Goal: Task Accomplishment & Management: Complete application form

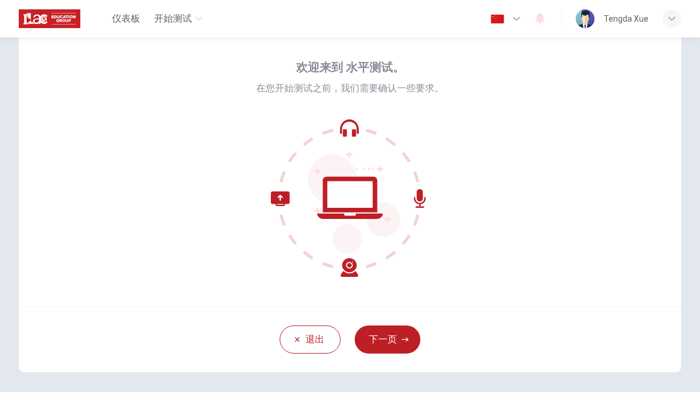
scroll to position [39, 0]
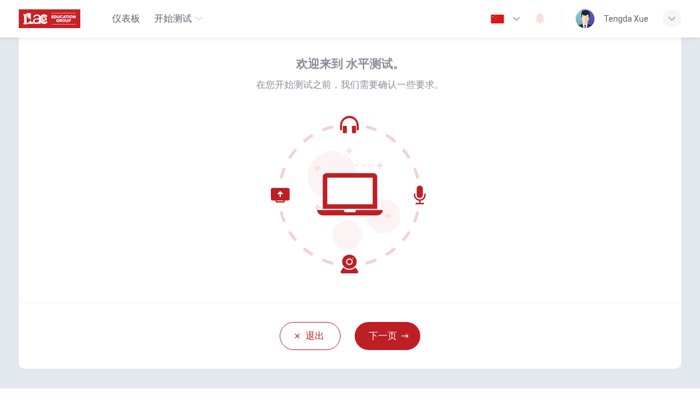
click at [406, 342] on button "下一页" at bounding box center [387, 336] width 66 height 28
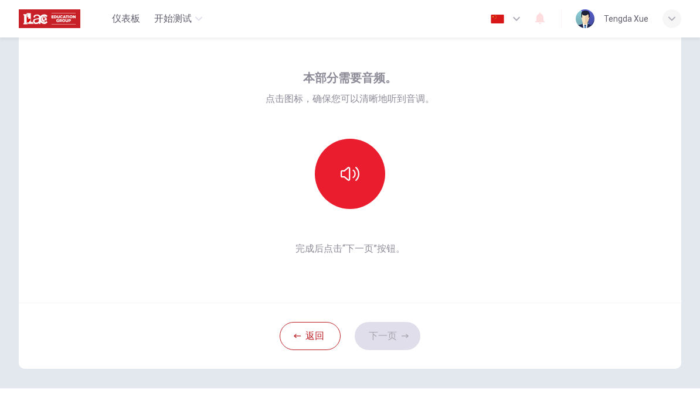
click at [369, 178] on button "button" at bounding box center [350, 174] width 70 height 70
click at [367, 172] on button "button" at bounding box center [350, 174] width 70 height 70
click at [366, 174] on button "button" at bounding box center [350, 174] width 70 height 70
click at [412, 337] on button "下一页" at bounding box center [387, 336] width 66 height 28
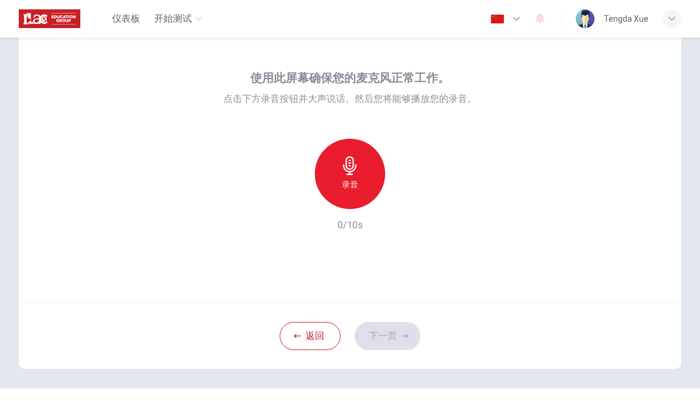
click at [373, 187] on div "录音" at bounding box center [350, 174] width 70 height 70
click at [411, 201] on div "button" at bounding box center [403, 199] width 19 height 19
click at [408, 349] on button "下一页" at bounding box center [387, 336] width 66 height 28
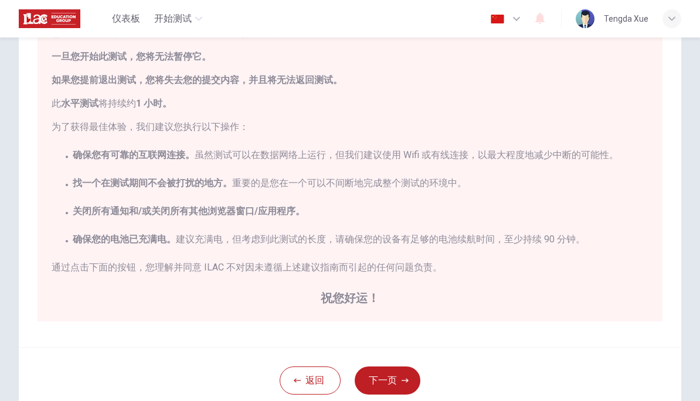
scroll to position [115, 0]
click at [412, 388] on button "下一页" at bounding box center [387, 380] width 66 height 28
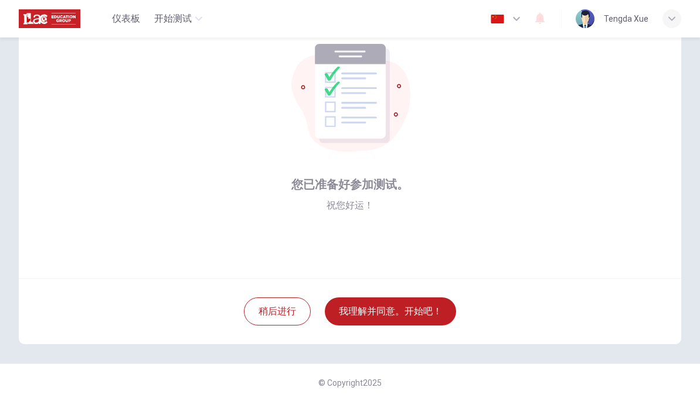
scroll to position [64, 0]
click at [437, 312] on button "我理解并同意。开始吧！" at bounding box center [390, 312] width 131 height 28
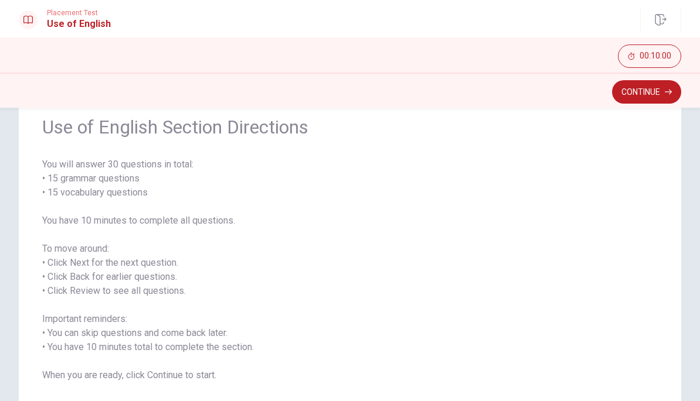
scroll to position [47, 0]
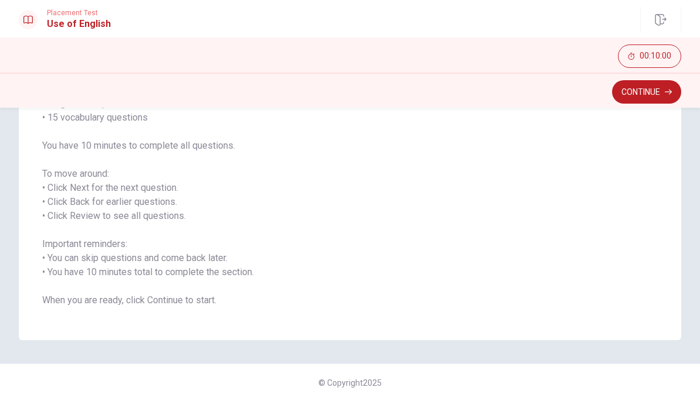
click at [649, 89] on button "Continue" at bounding box center [646, 91] width 69 height 23
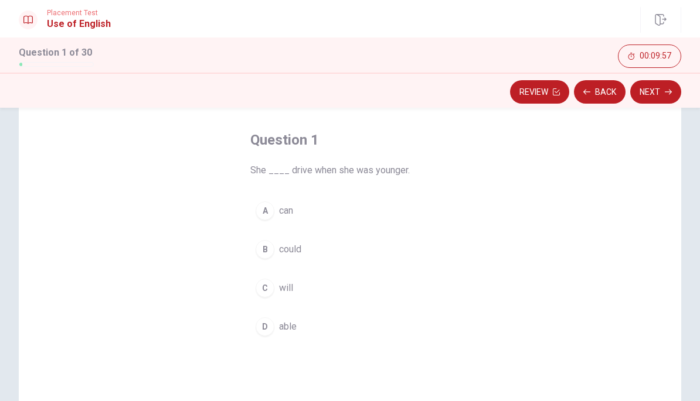
scroll to position [50, 0]
click at [267, 222] on button "A can" at bounding box center [349, 209] width 199 height 29
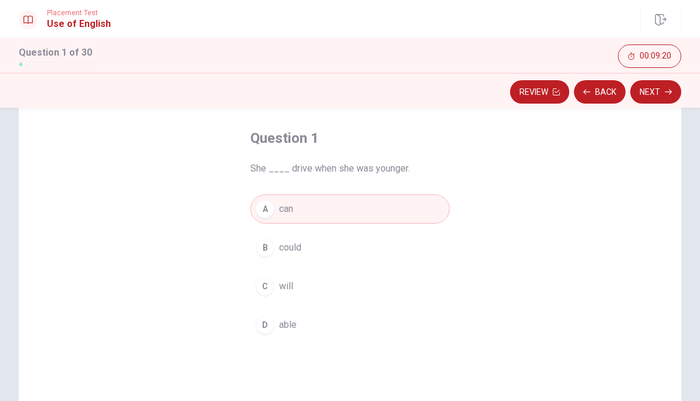
click at [557, 100] on button "Review" at bounding box center [539, 91] width 59 height 23
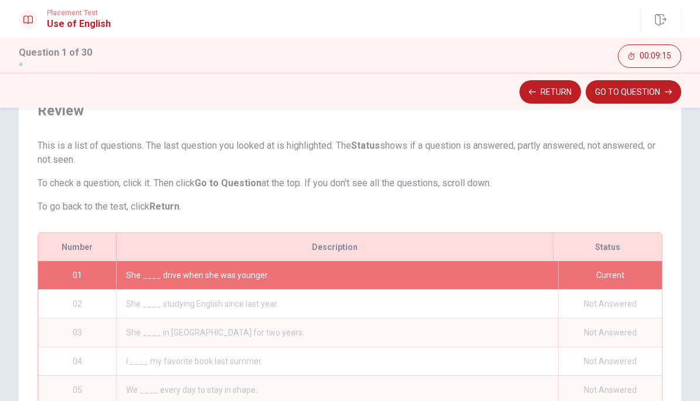
scroll to position [54, 0]
click at [555, 93] on button "Return" at bounding box center [550, 91] width 62 height 23
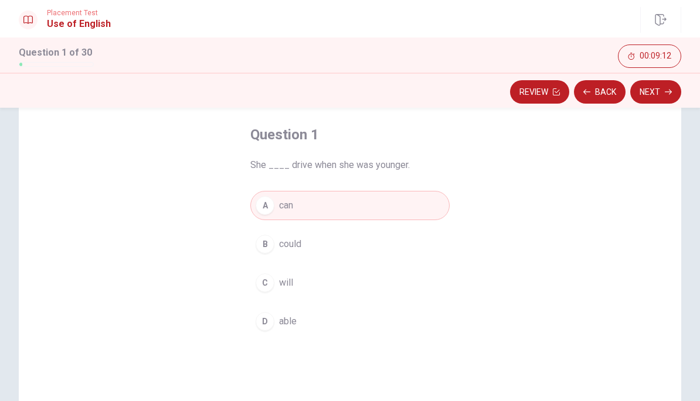
click at [660, 98] on button "Next" at bounding box center [655, 91] width 51 height 23
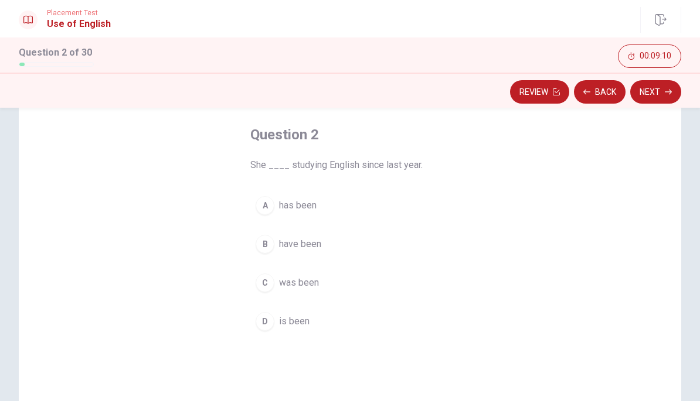
click at [602, 100] on button "Back" at bounding box center [600, 91] width 52 height 23
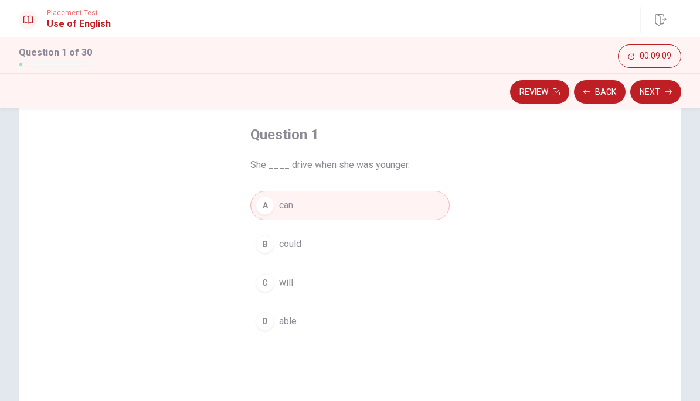
click at [659, 96] on button "Next" at bounding box center [655, 91] width 51 height 23
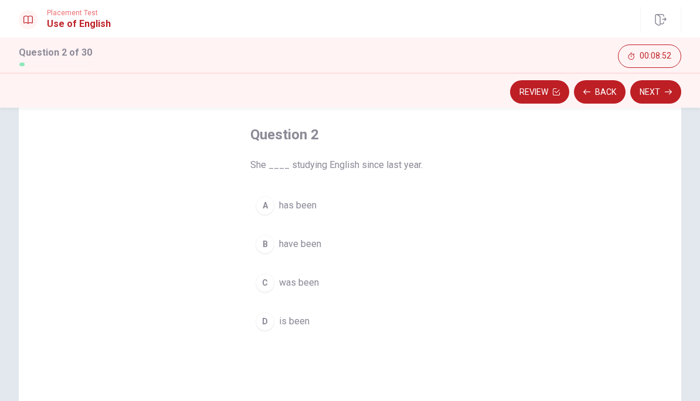
click at [272, 286] on div "C" at bounding box center [264, 283] width 19 height 19
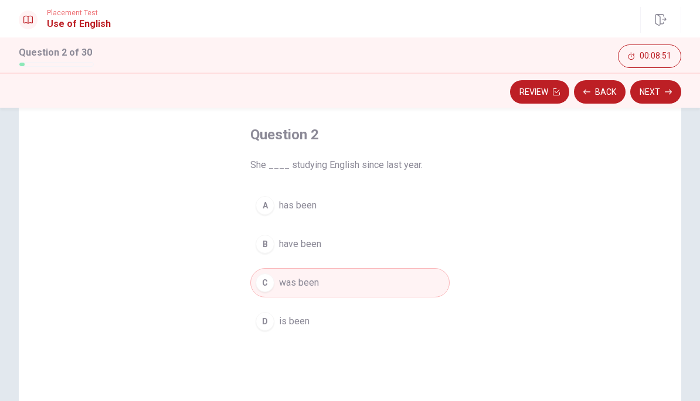
click at [656, 92] on button "Next" at bounding box center [655, 91] width 51 height 23
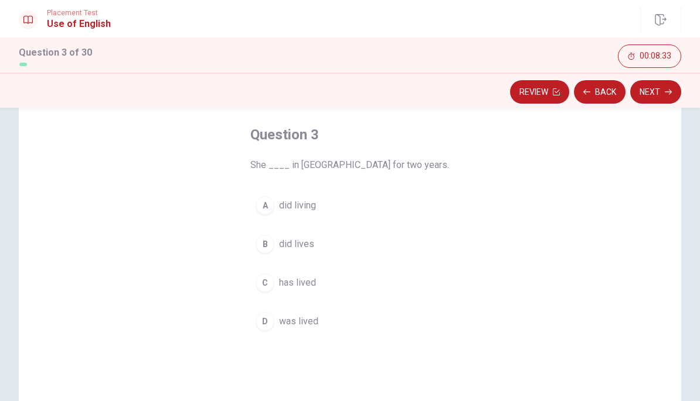
click at [313, 287] on span "has lived" at bounding box center [297, 283] width 37 height 14
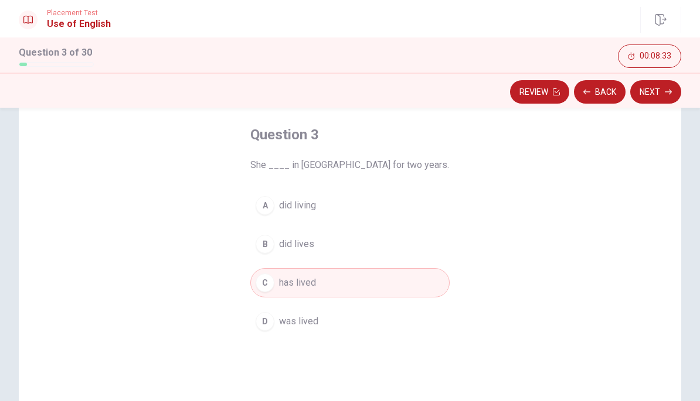
click at [654, 94] on button "Next" at bounding box center [655, 91] width 51 height 23
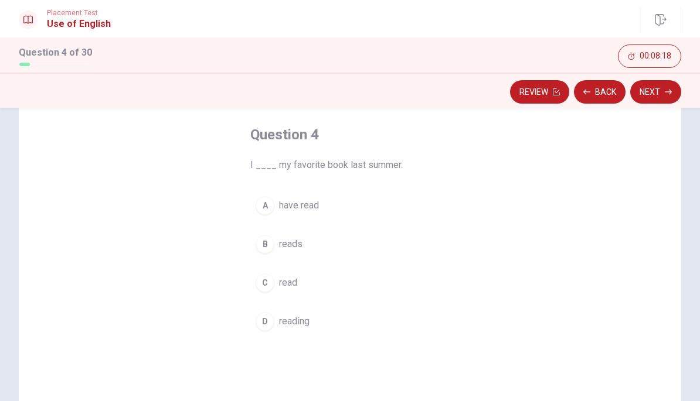
click at [313, 209] on span "have read" at bounding box center [299, 206] width 40 height 14
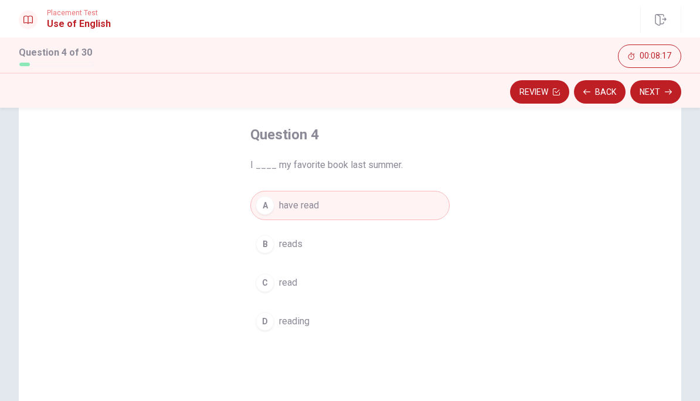
click at [662, 86] on button "Next" at bounding box center [655, 91] width 51 height 23
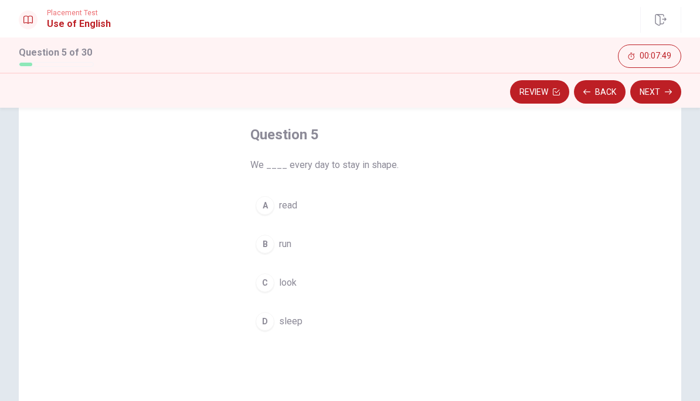
click at [264, 245] on div "B" at bounding box center [264, 244] width 19 height 19
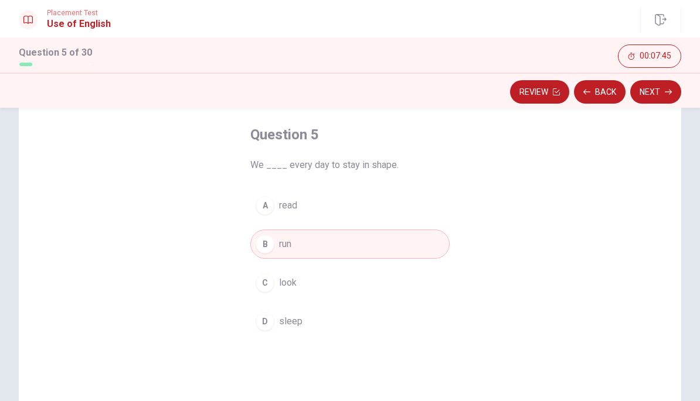
click at [670, 95] on button "Next" at bounding box center [655, 91] width 51 height 23
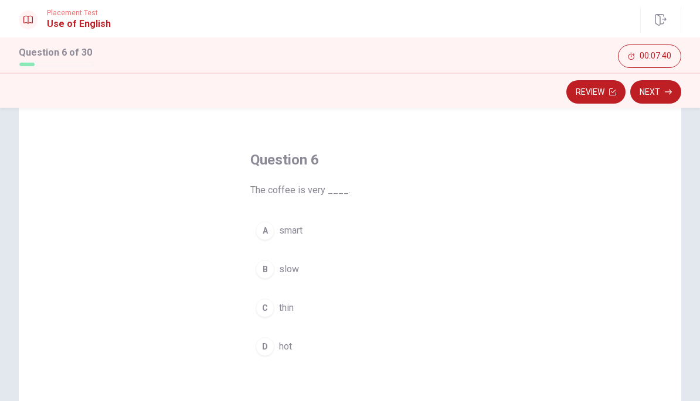
scroll to position [29, 0]
click at [288, 356] on button "D hot" at bounding box center [349, 346] width 199 height 29
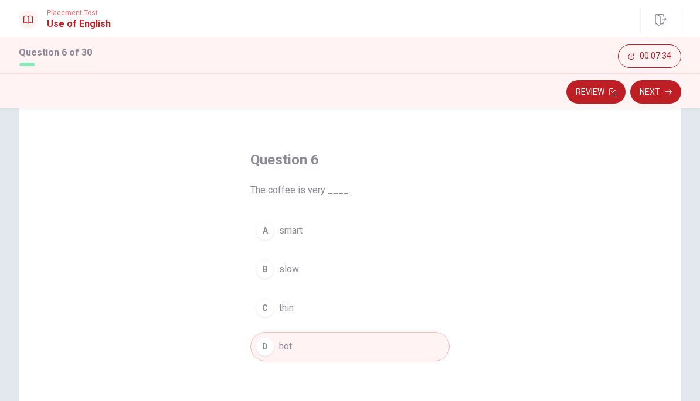
click at [651, 93] on button "Next" at bounding box center [655, 91] width 51 height 23
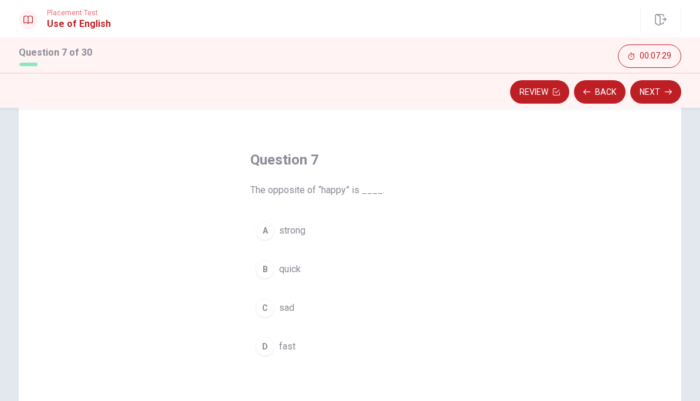
click at [311, 313] on button "C sad" at bounding box center [349, 308] width 199 height 29
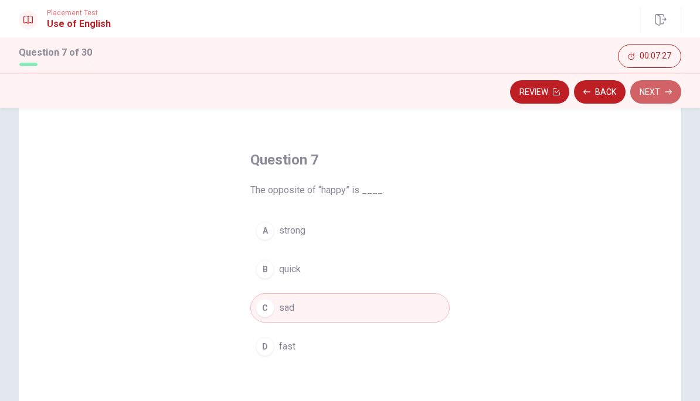
click at [660, 87] on button "Next" at bounding box center [655, 91] width 51 height 23
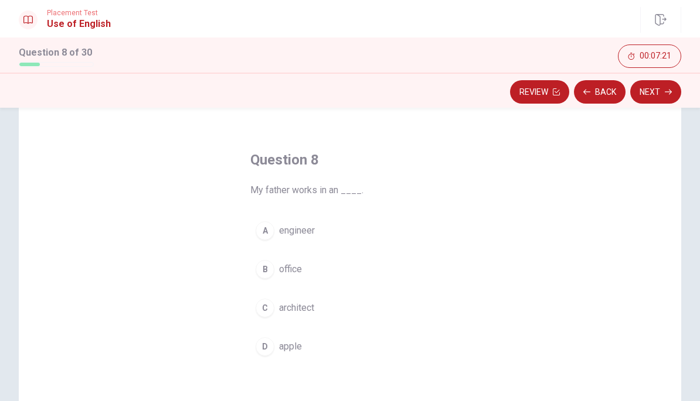
click at [312, 270] on button "B office" at bounding box center [349, 269] width 199 height 29
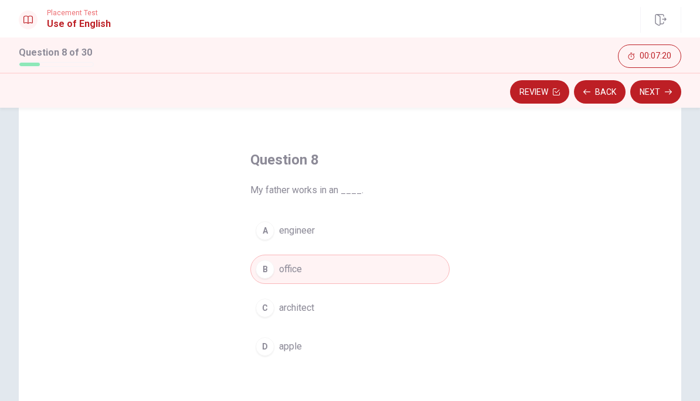
click at [655, 91] on button "Next" at bounding box center [655, 91] width 51 height 23
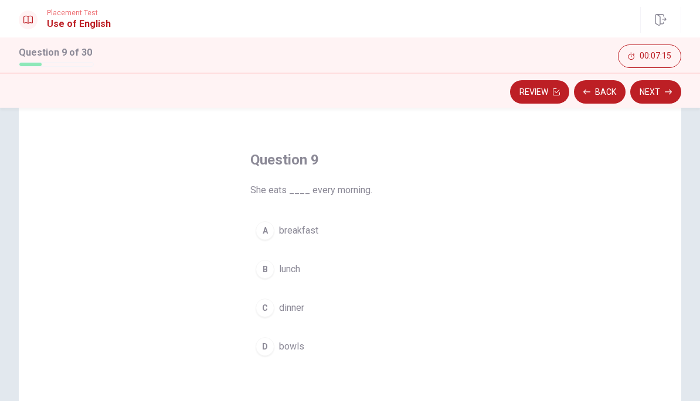
click at [315, 245] on button "A breakfast" at bounding box center [349, 230] width 199 height 29
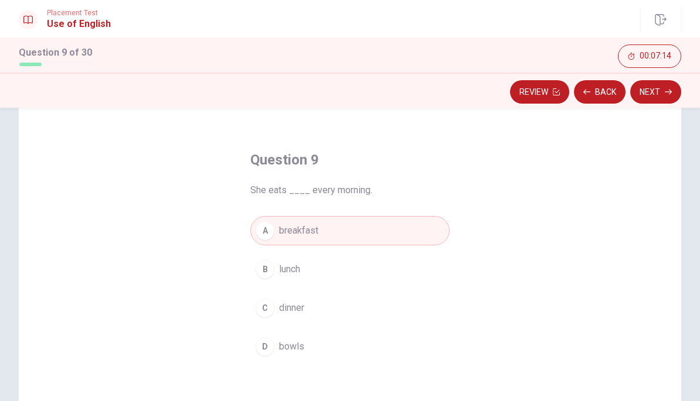
click at [663, 92] on button "Next" at bounding box center [655, 91] width 51 height 23
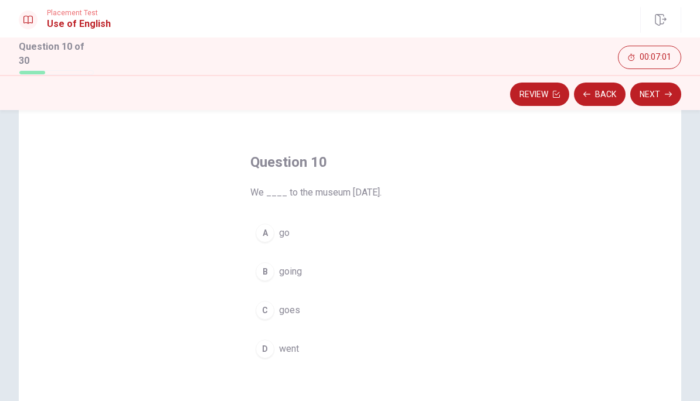
click at [292, 346] on span "went" at bounding box center [289, 349] width 20 height 14
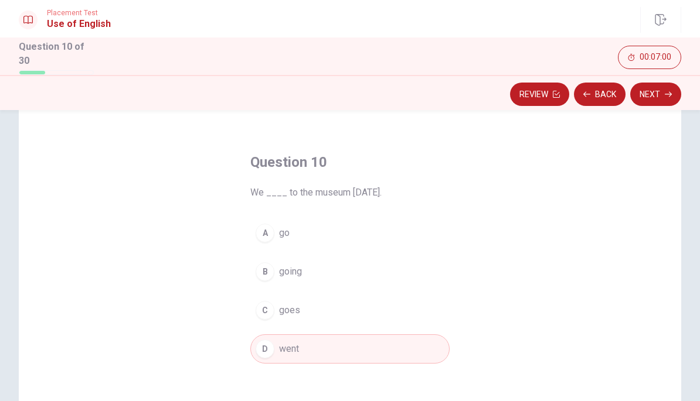
click at [656, 94] on button "Next" at bounding box center [655, 94] width 51 height 23
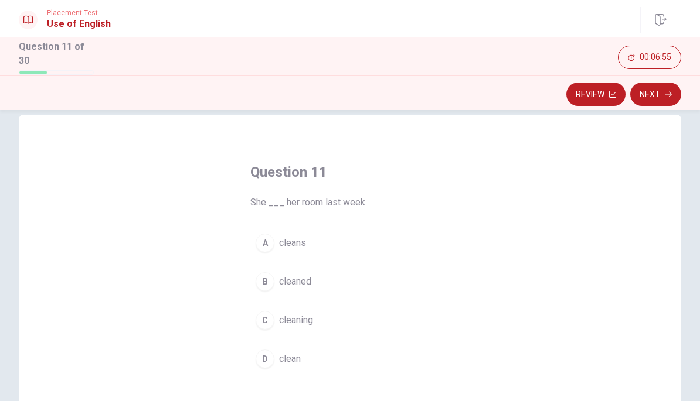
scroll to position [20, 0]
click at [313, 284] on button "B cleaned" at bounding box center [349, 280] width 199 height 29
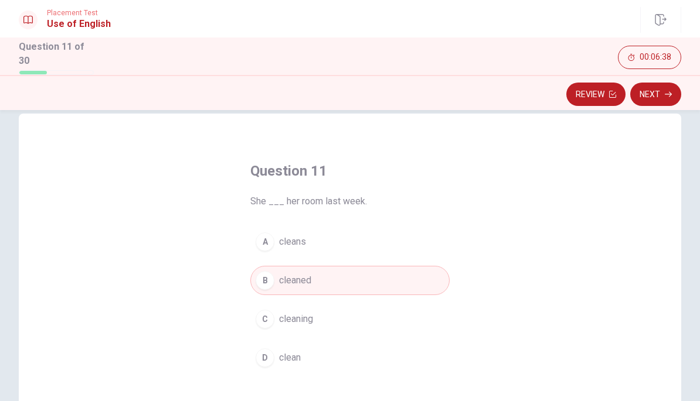
click at [665, 93] on icon "button" at bounding box center [667, 94] width 7 height 7
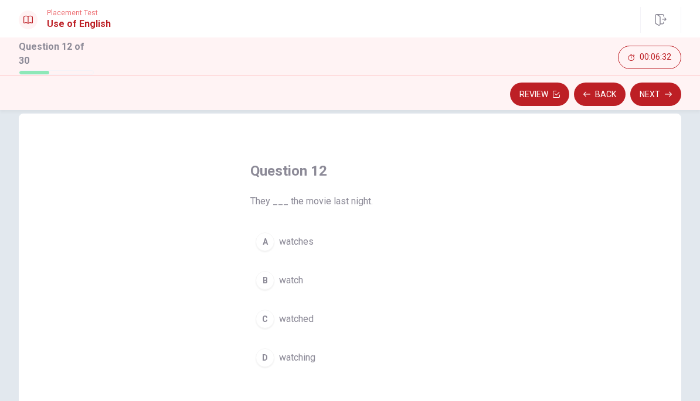
click at [303, 320] on span "watched" at bounding box center [296, 319] width 35 height 14
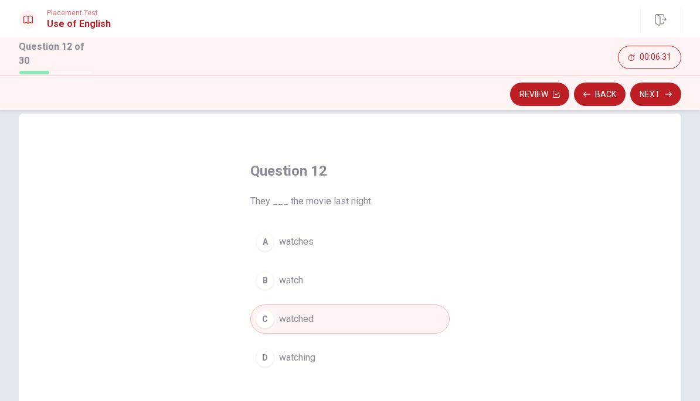
click at [660, 97] on button "Next" at bounding box center [655, 94] width 51 height 23
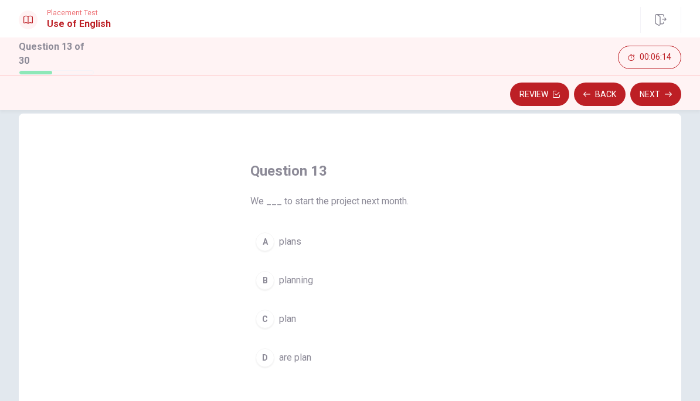
click at [294, 244] on span "plans" at bounding box center [290, 242] width 22 height 14
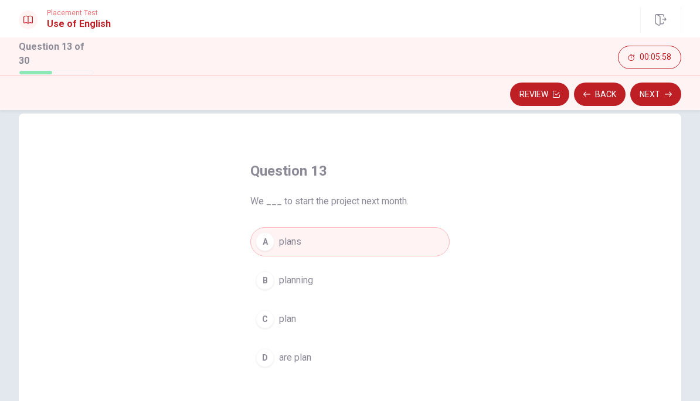
click at [302, 363] on button "D are plan" at bounding box center [349, 357] width 199 height 29
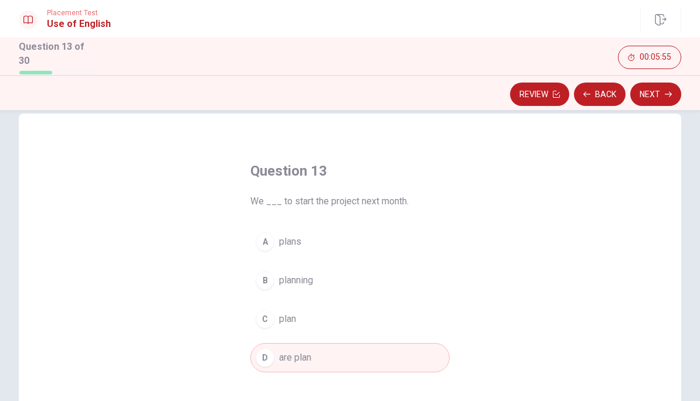
click at [664, 93] on button "Next" at bounding box center [655, 94] width 51 height 23
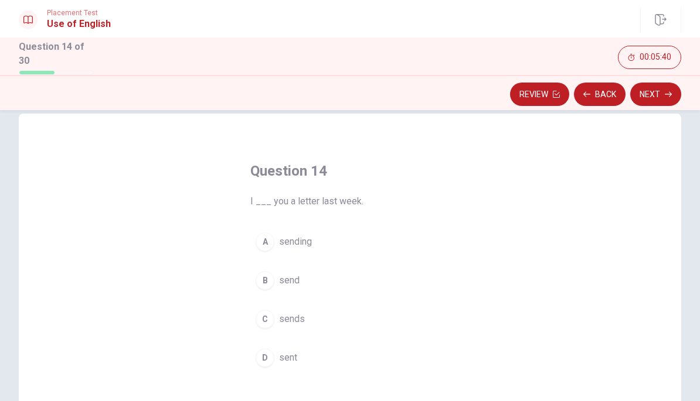
click at [300, 319] on span "sends" at bounding box center [292, 319] width 26 height 14
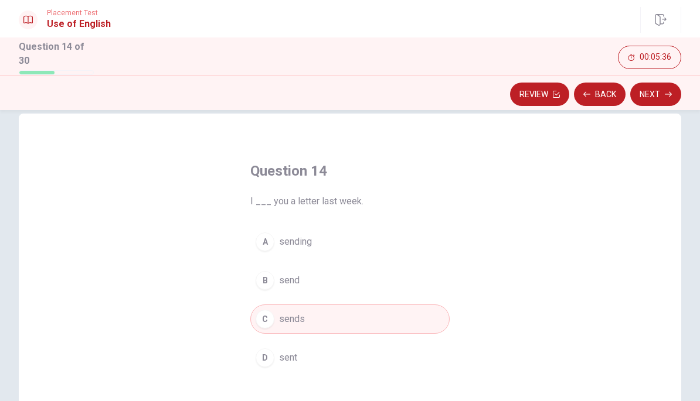
click at [390, 280] on button "B send" at bounding box center [349, 280] width 199 height 29
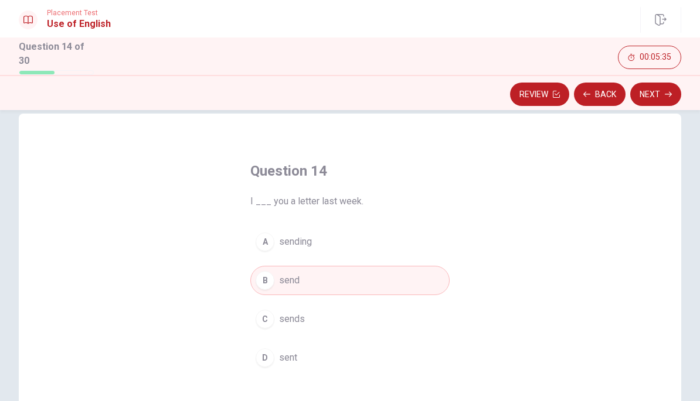
click at [660, 97] on button "Next" at bounding box center [655, 94] width 51 height 23
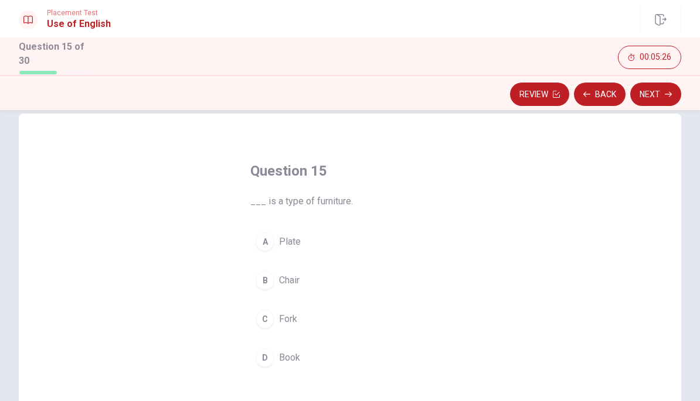
click at [301, 286] on button "B Chair" at bounding box center [349, 280] width 199 height 29
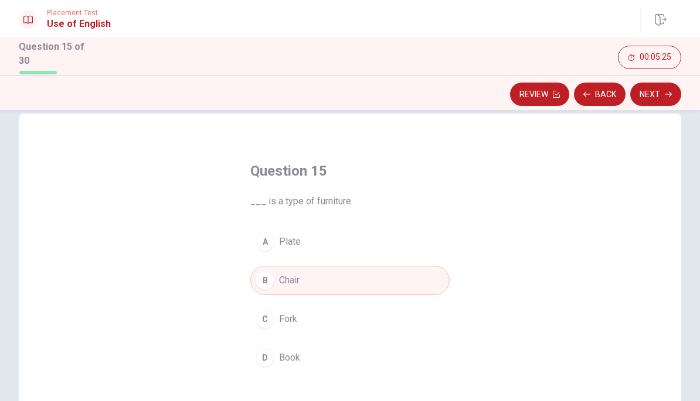
click at [663, 93] on button "Next" at bounding box center [655, 94] width 51 height 23
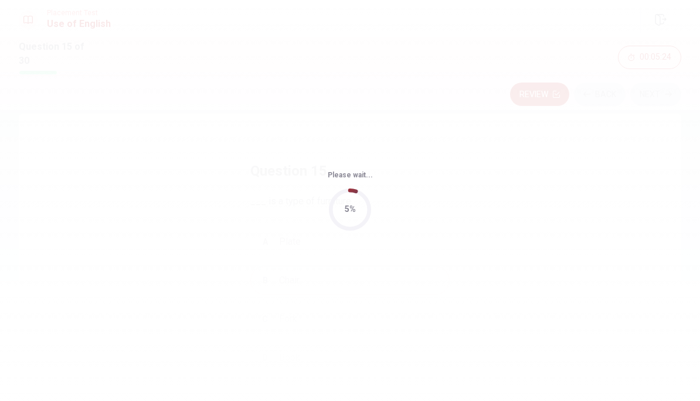
scroll to position [0, 0]
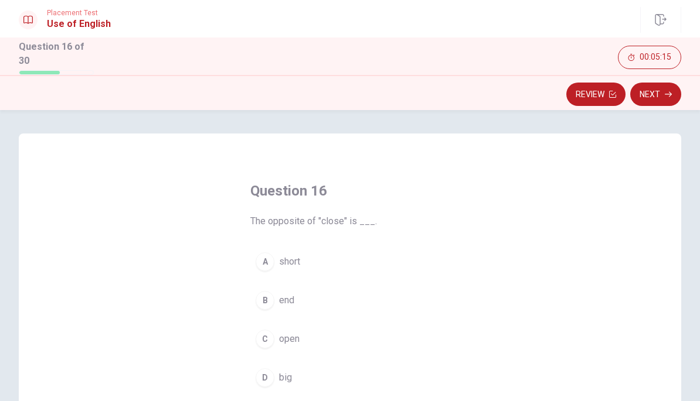
click at [292, 343] on span "open" at bounding box center [289, 339] width 21 height 14
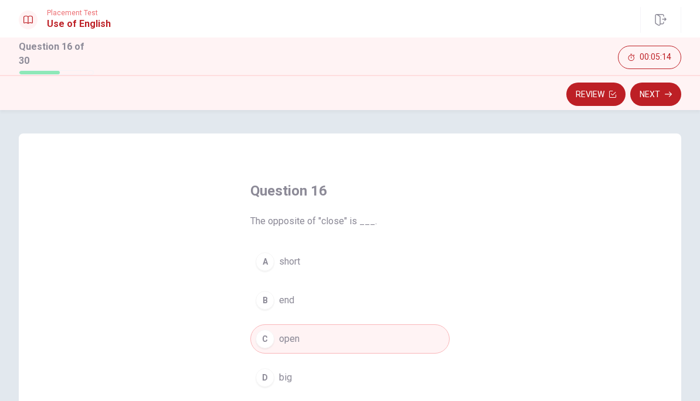
click at [667, 93] on icon "button" at bounding box center [667, 94] width 7 height 7
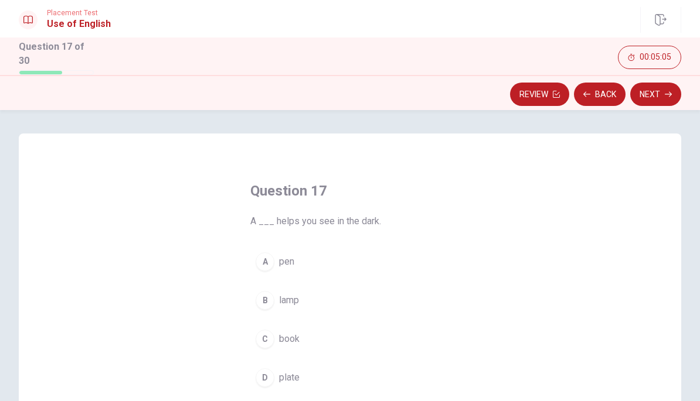
click at [296, 301] on span "lamp" at bounding box center [289, 301] width 20 height 14
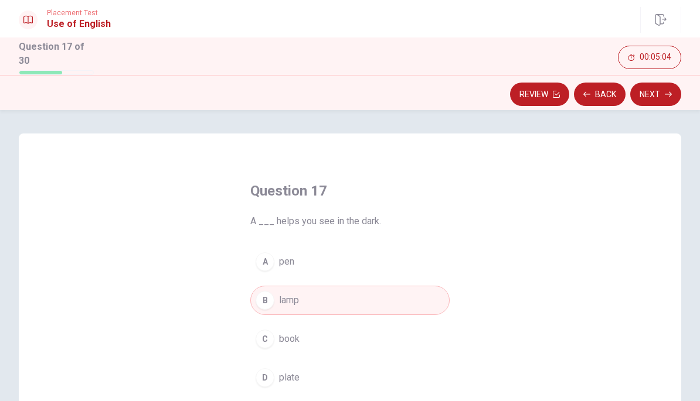
click at [661, 89] on button "Next" at bounding box center [655, 94] width 51 height 23
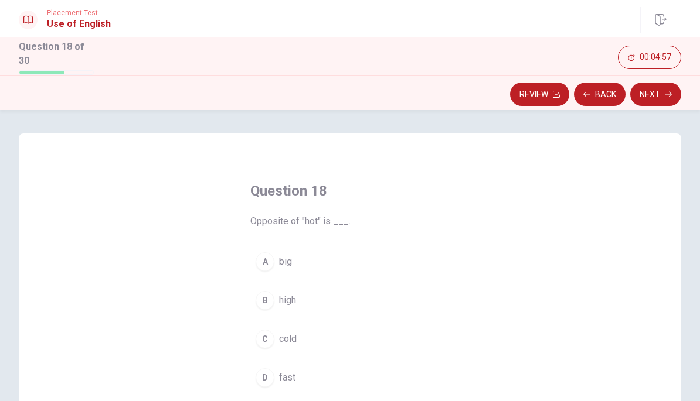
click at [293, 337] on span "cold" at bounding box center [288, 339] width 18 height 14
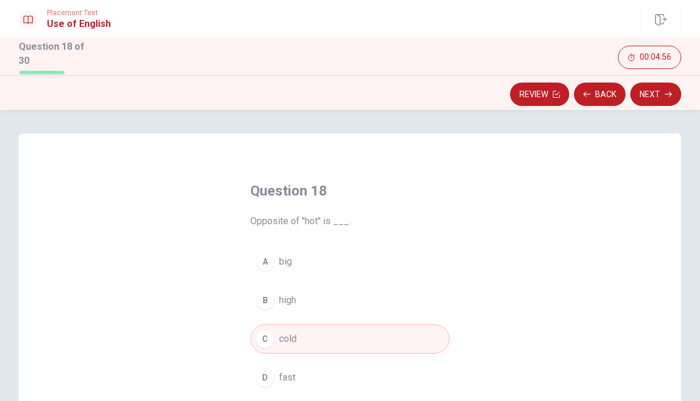
click at [661, 90] on button "Next" at bounding box center [655, 94] width 51 height 23
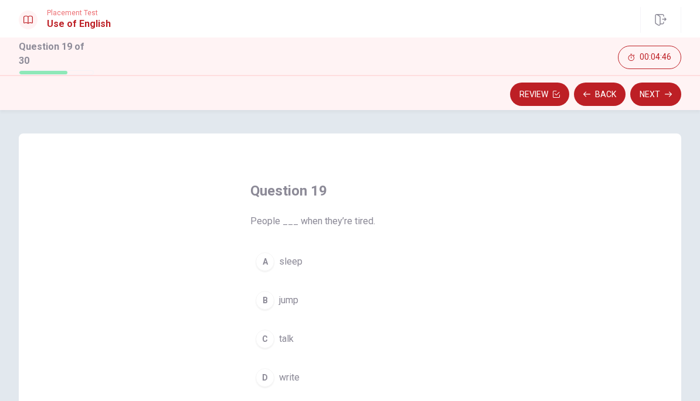
click at [306, 258] on button "A sleep" at bounding box center [349, 261] width 199 height 29
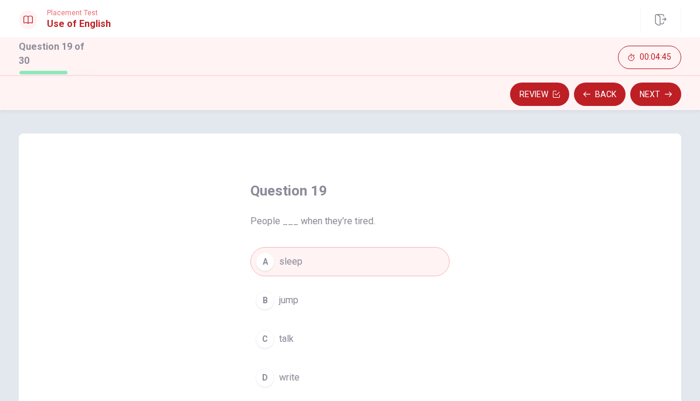
click at [660, 92] on button "Next" at bounding box center [655, 94] width 51 height 23
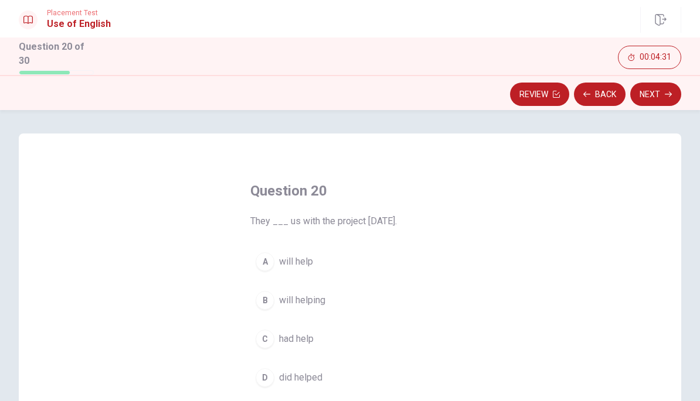
click at [318, 264] on button "A will help" at bounding box center [349, 261] width 199 height 29
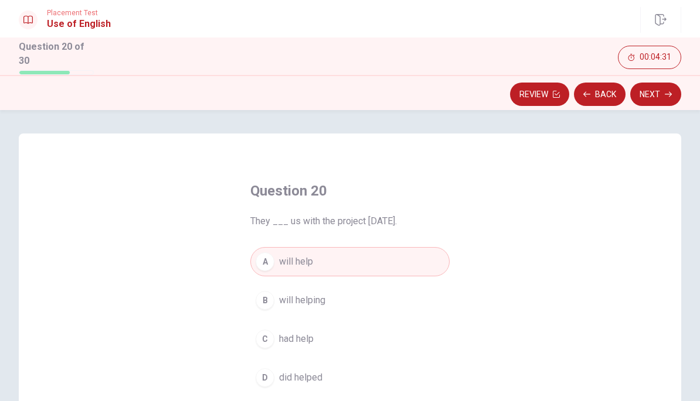
click at [660, 93] on button "Next" at bounding box center [655, 94] width 51 height 23
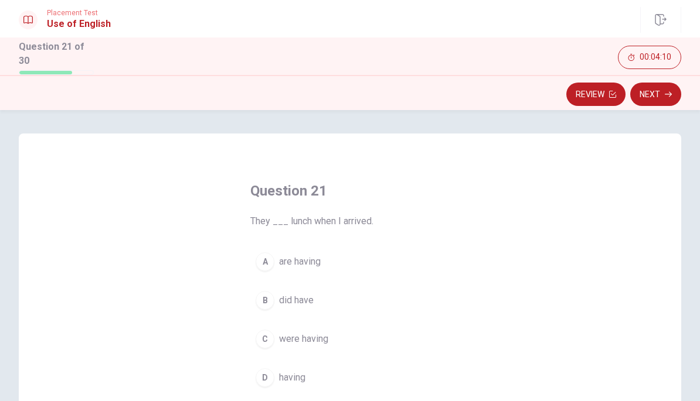
click at [302, 375] on span "having" at bounding box center [292, 378] width 26 height 14
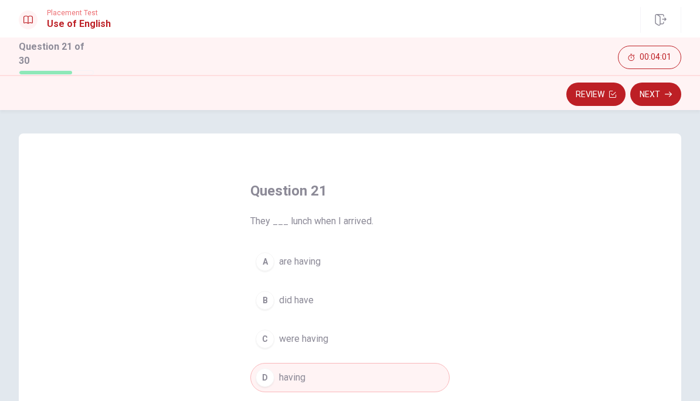
click at [671, 84] on button "Next" at bounding box center [655, 94] width 51 height 23
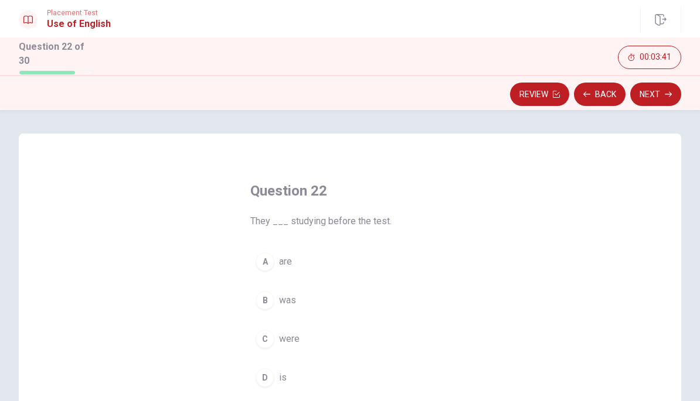
click at [323, 260] on button "A are" at bounding box center [349, 261] width 199 height 29
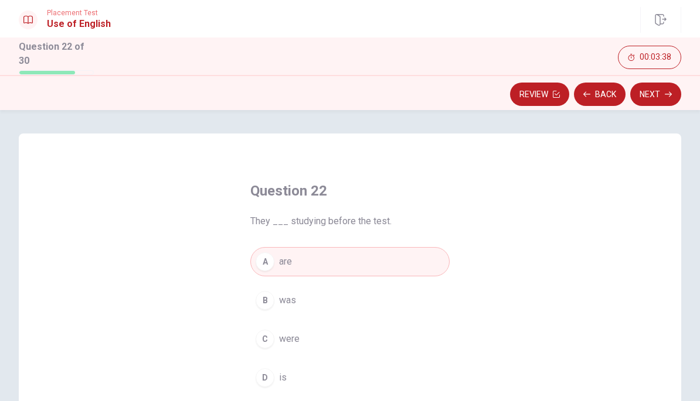
click at [657, 91] on button "Next" at bounding box center [655, 94] width 51 height 23
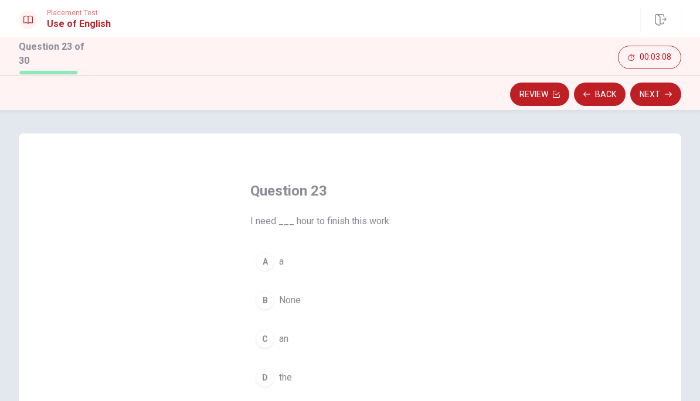
click at [288, 335] on span "an" at bounding box center [283, 339] width 9 height 14
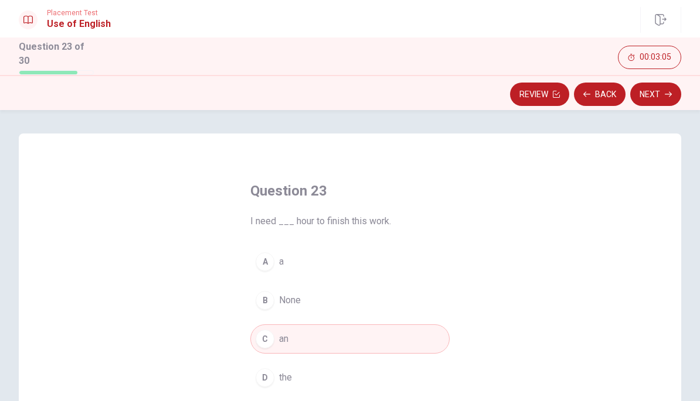
click at [402, 265] on button "A a" at bounding box center [349, 261] width 199 height 29
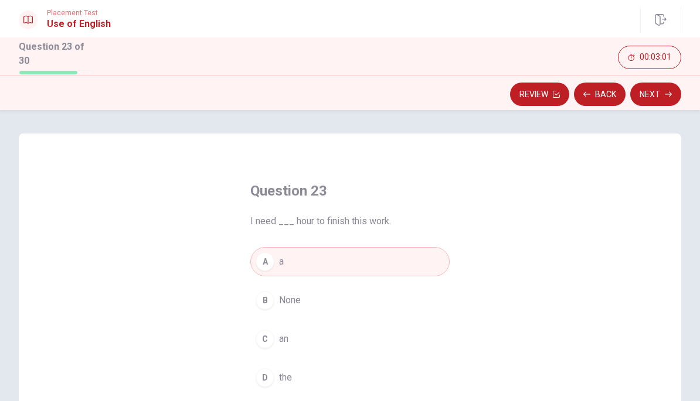
click at [657, 89] on button "Next" at bounding box center [655, 94] width 51 height 23
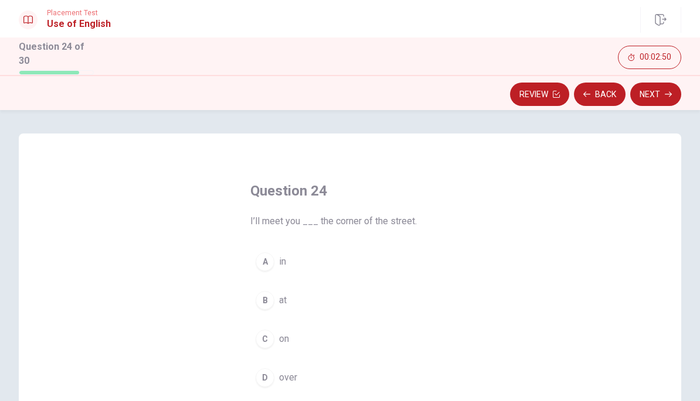
click at [308, 253] on button "A in" at bounding box center [349, 261] width 199 height 29
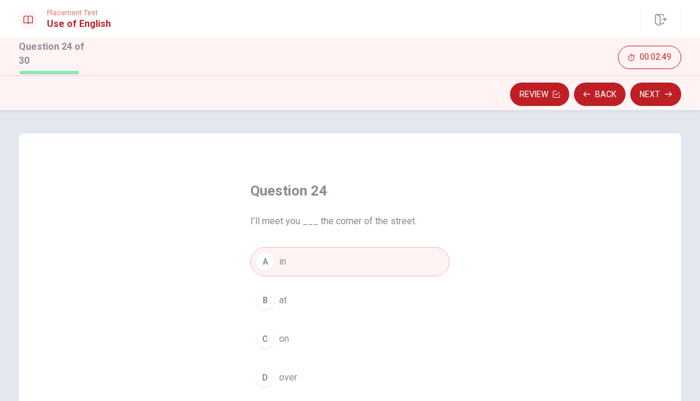
click at [664, 93] on icon "button" at bounding box center [667, 94] width 7 height 7
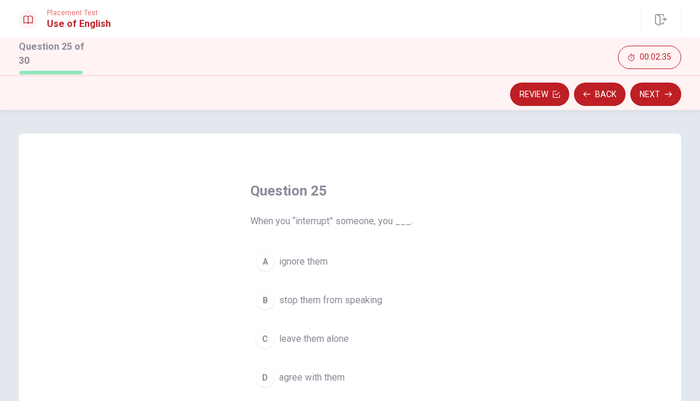
click at [381, 299] on span "stop them from speaking" at bounding box center [330, 301] width 103 height 14
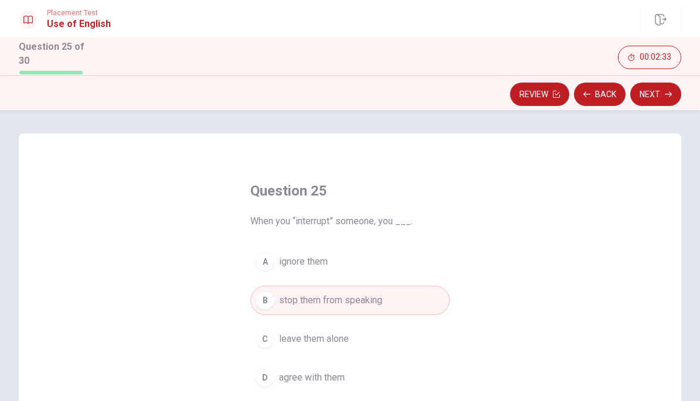
click at [658, 89] on button "Next" at bounding box center [655, 94] width 51 height 23
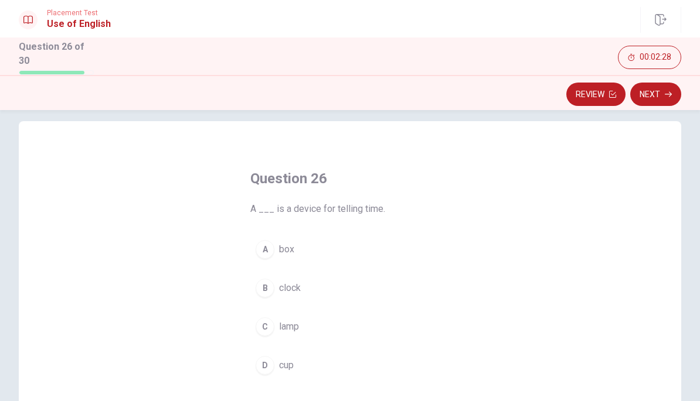
scroll to position [15, 0]
click at [324, 293] on button "B clock" at bounding box center [349, 285] width 199 height 29
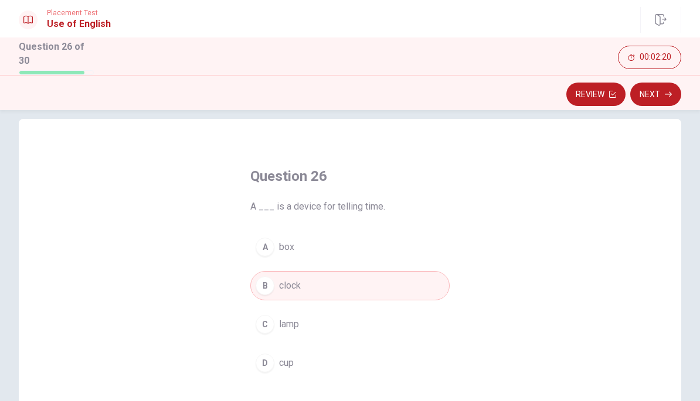
click at [658, 98] on button "Next" at bounding box center [655, 94] width 51 height 23
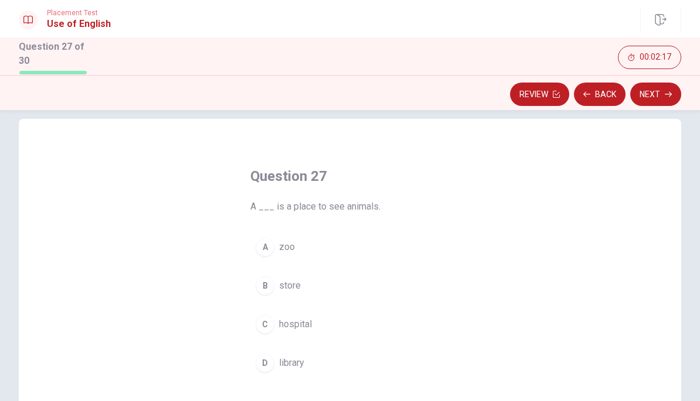
click at [328, 249] on button "A zoo" at bounding box center [349, 247] width 199 height 29
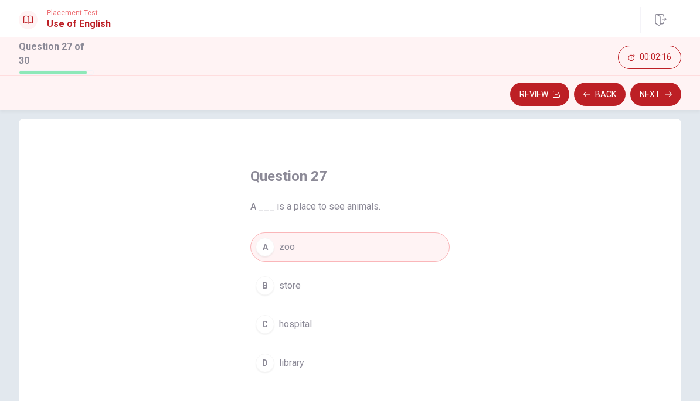
click at [664, 94] on button "Next" at bounding box center [655, 94] width 51 height 23
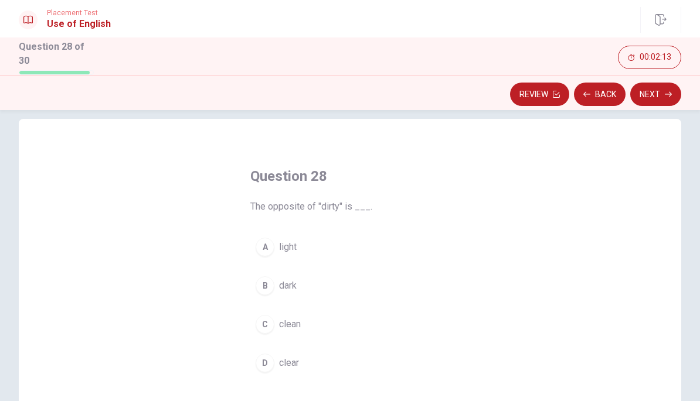
click at [325, 323] on button "C clean" at bounding box center [349, 324] width 199 height 29
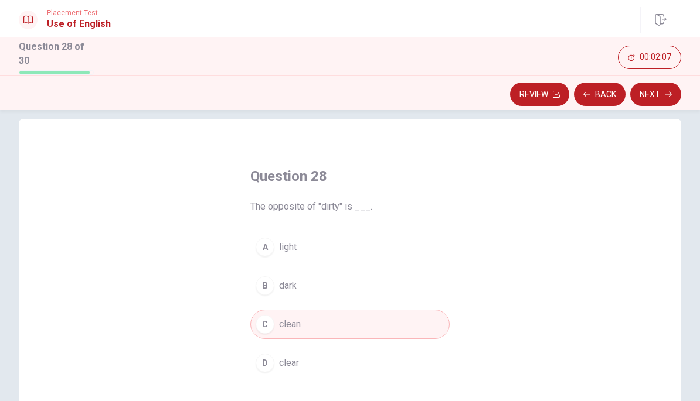
click at [660, 100] on button "Next" at bounding box center [655, 94] width 51 height 23
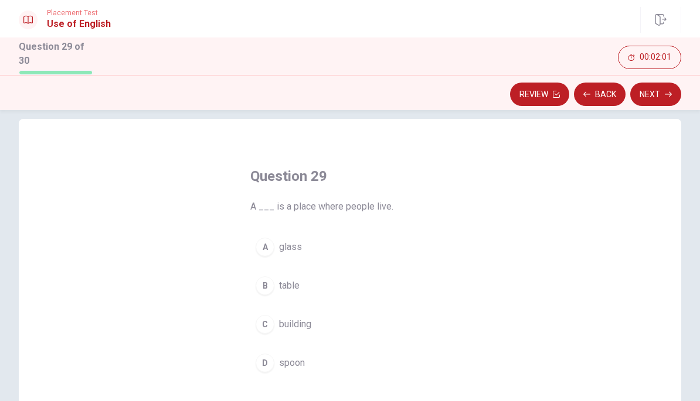
click at [321, 317] on button "C building" at bounding box center [349, 324] width 199 height 29
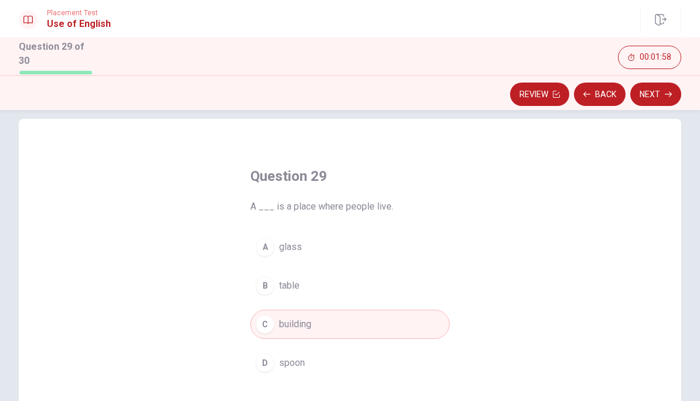
click at [667, 94] on icon "button" at bounding box center [667, 94] width 7 height 7
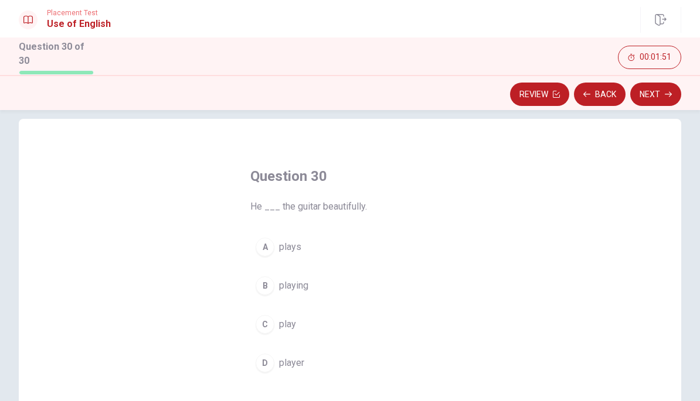
click at [312, 330] on button "C play" at bounding box center [349, 324] width 199 height 29
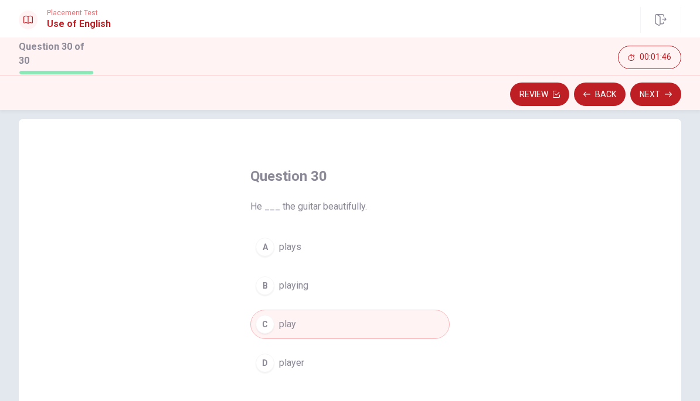
click at [659, 94] on button "Next" at bounding box center [655, 94] width 51 height 23
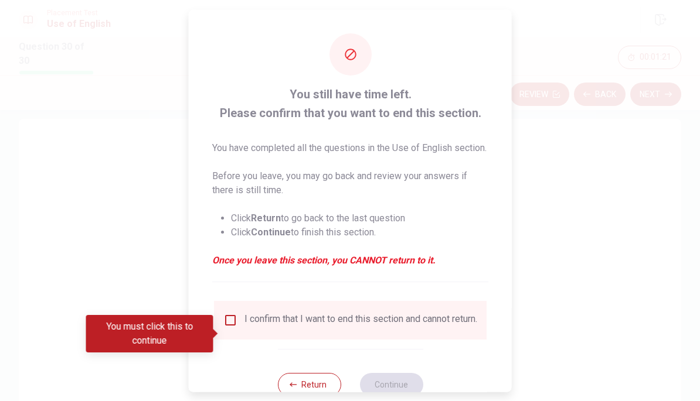
click at [562, 143] on div at bounding box center [350, 200] width 700 height 401
click at [359, 69] on div at bounding box center [350, 54] width 42 height 42
click at [269, 223] on strong "Return" at bounding box center [266, 217] width 30 height 11
click at [543, 255] on div at bounding box center [350, 200] width 700 height 401
click at [381, 327] on div "I confirm that I want to end this section and cannot return." at bounding box center [360, 320] width 233 height 14
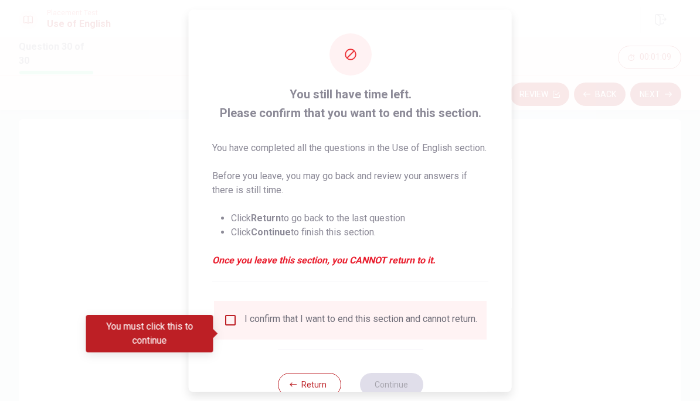
click at [372, 267] on em "Once you leave this section, you CANNOT return to it." at bounding box center [350, 260] width 276 height 14
click at [279, 221] on ul "Click Return to go back to the last question Click Continue to finish this sect…" at bounding box center [350, 225] width 276 height 47
click at [581, 111] on div at bounding box center [350, 200] width 700 height 401
click at [613, 151] on div at bounding box center [350, 200] width 700 height 401
click at [230, 325] on div "I confirm that I want to end this section and cannot return." at bounding box center [350, 320] width 272 height 39
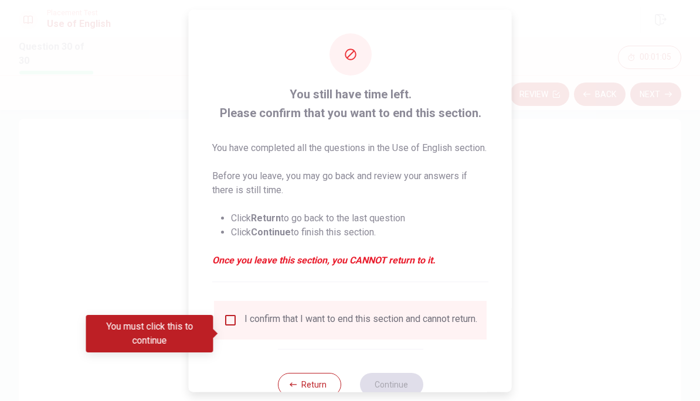
click at [225, 327] on input "You must click this to continue" at bounding box center [230, 320] width 14 height 14
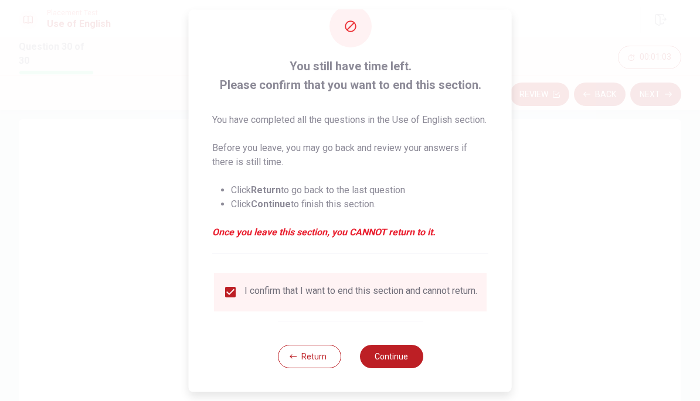
scroll to position [50, 0]
click at [228, 285] on input "checkbox" at bounding box center [230, 292] width 14 height 14
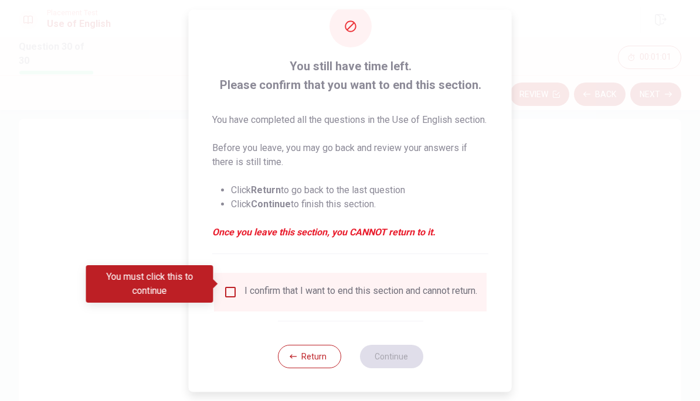
click at [305, 359] on button "Return" at bounding box center [308, 356] width 63 height 23
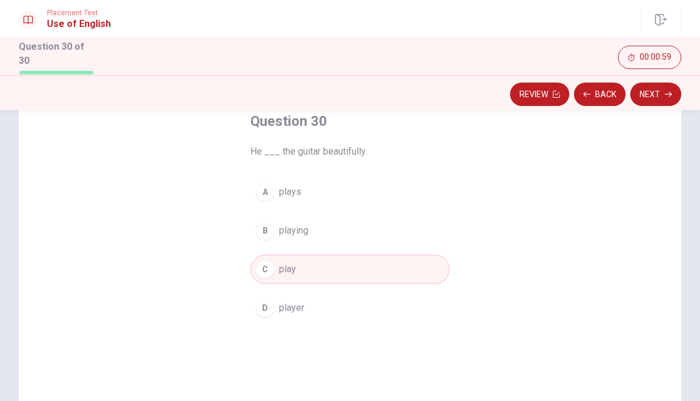
scroll to position [70, 0]
click at [545, 94] on button "Review" at bounding box center [539, 94] width 59 height 23
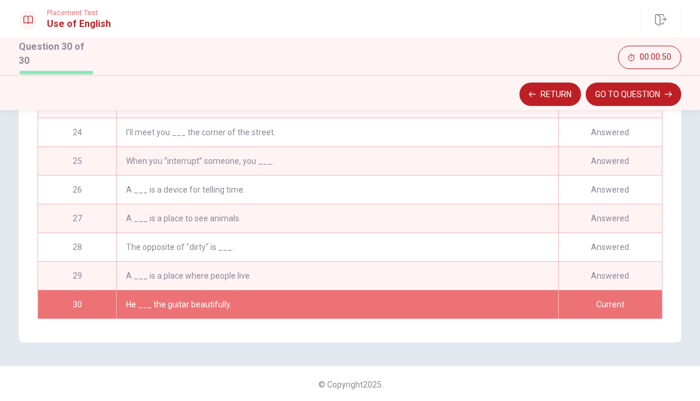
scroll to position [598, 0]
click at [660, 91] on button "GO TO QUESTION" at bounding box center [632, 94] width 95 height 23
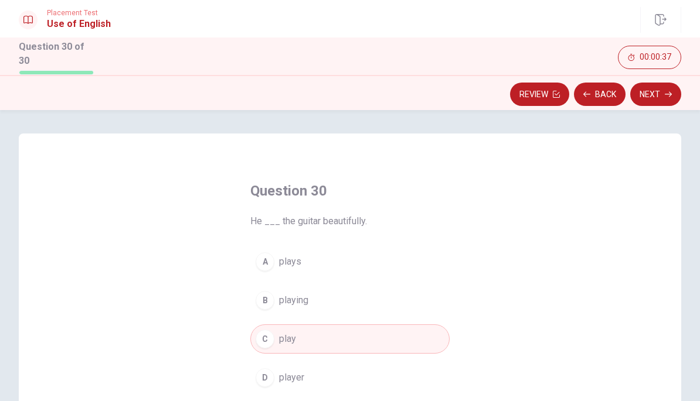
scroll to position [0, 0]
click at [656, 94] on button "Next" at bounding box center [655, 94] width 51 height 23
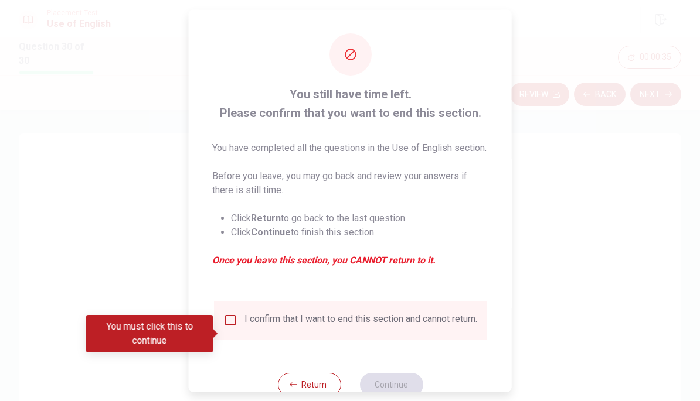
click at [235, 327] on input "You must click this to continue" at bounding box center [230, 320] width 14 height 14
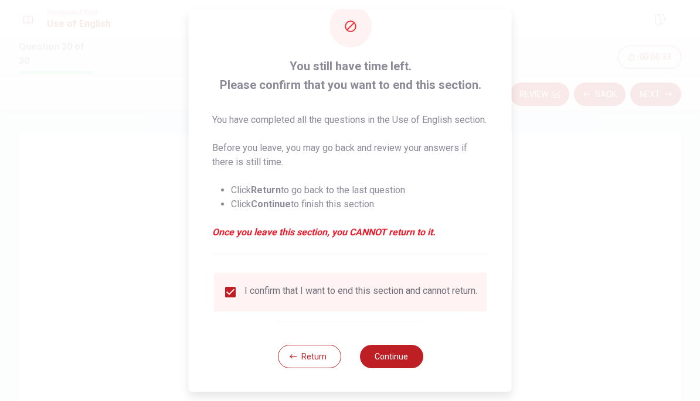
scroll to position [50, 0]
click at [417, 354] on button "Continue" at bounding box center [390, 356] width 63 height 23
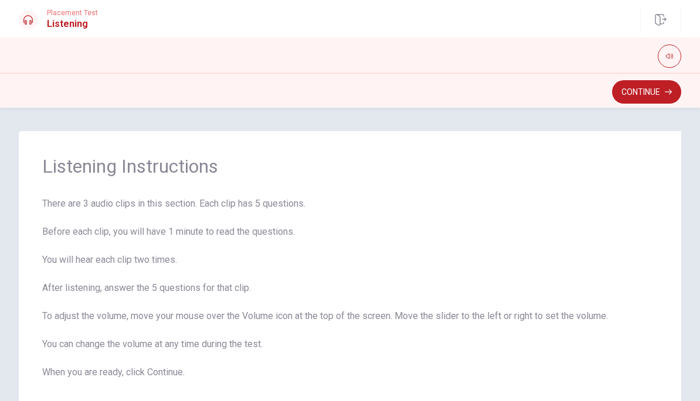
click at [675, 58] on button "button" at bounding box center [668, 56] width 23 height 23
click at [658, 99] on button "Continue" at bounding box center [646, 91] width 69 height 23
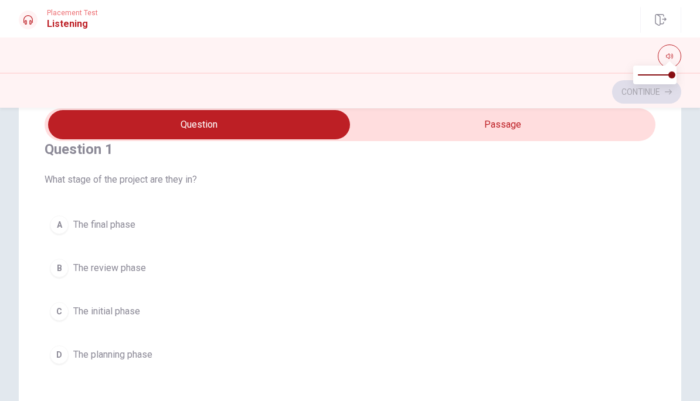
scroll to position [18, 0]
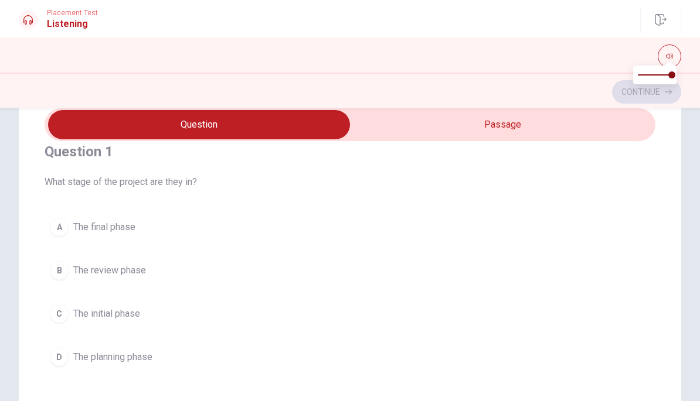
type input "2"
click at [599, 131] on input "checkbox" at bounding box center [199, 124] width 916 height 29
checkbox input "true"
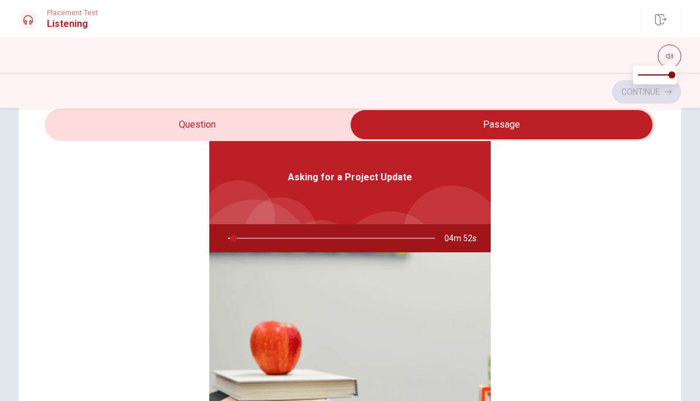
type input "3"
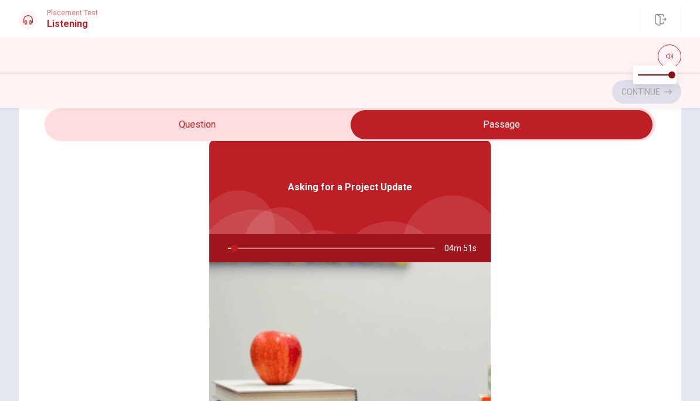
click at [252, 135] on input "checkbox" at bounding box center [501, 124] width 916 height 29
checkbox input "false"
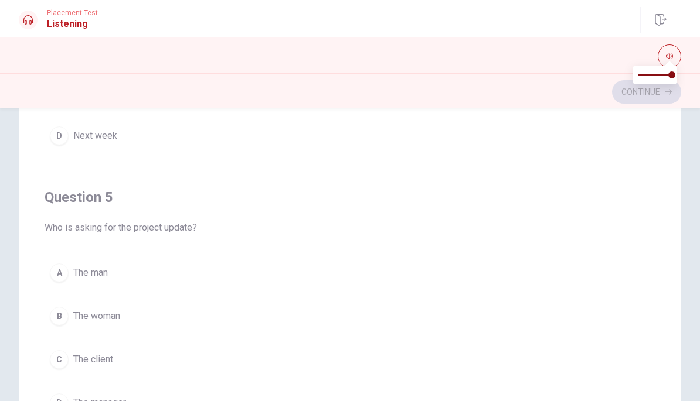
scroll to position [140, 0]
click at [63, 313] on div "B" at bounding box center [59, 316] width 19 height 19
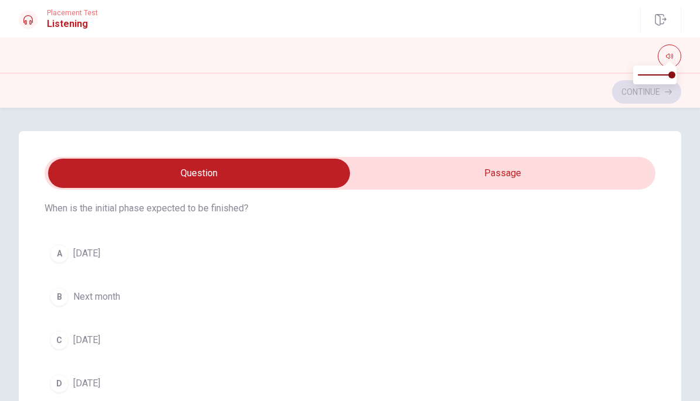
scroll to position [308, 0]
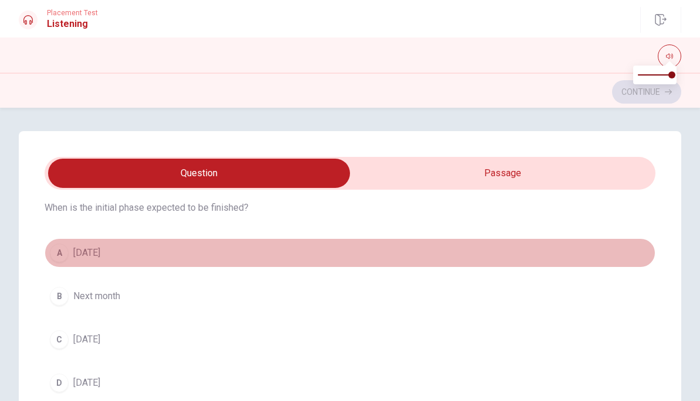
click at [57, 255] on div "A" at bounding box center [59, 253] width 19 height 19
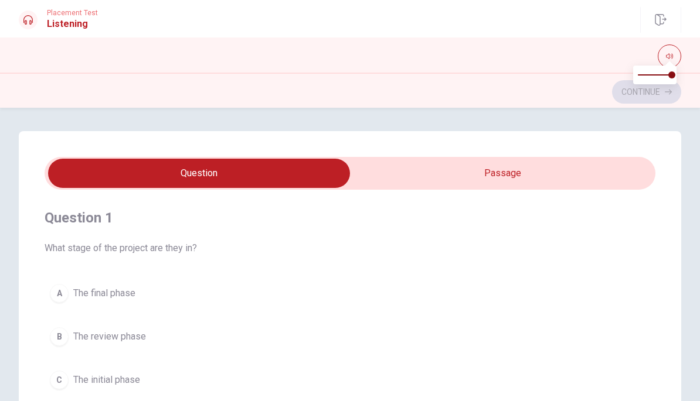
type input "35"
click at [605, 175] on input "checkbox" at bounding box center [199, 173] width 916 height 29
checkbox input "true"
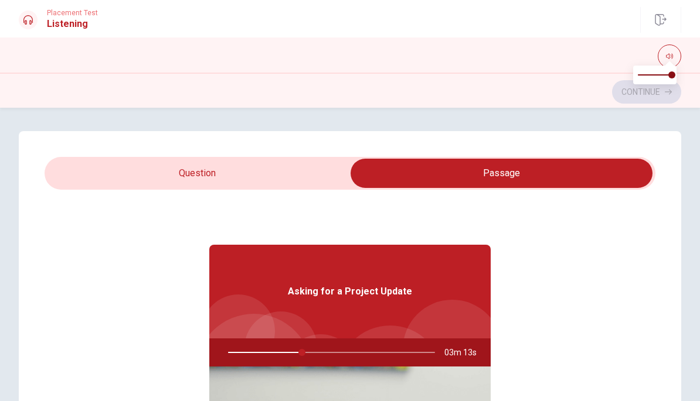
type input "36"
click at [108, 172] on input "checkbox" at bounding box center [501, 173] width 916 height 29
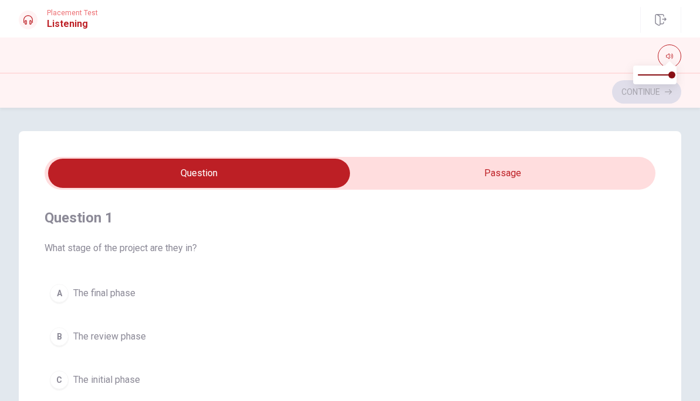
click at [73, 288] on button "A The final phase" at bounding box center [350, 293] width 610 height 29
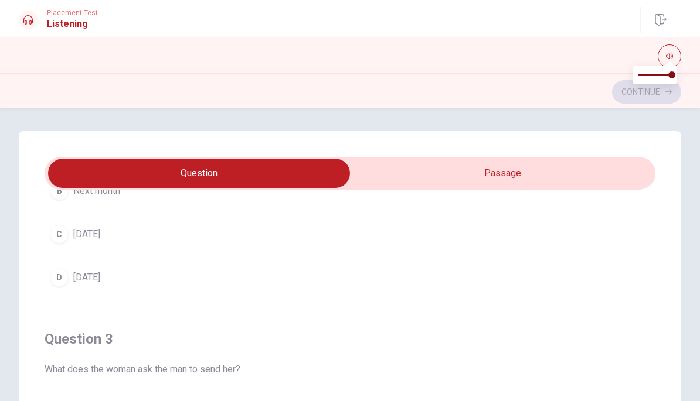
click at [72, 275] on button "D [DATE]" at bounding box center [350, 277] width 610 height 29
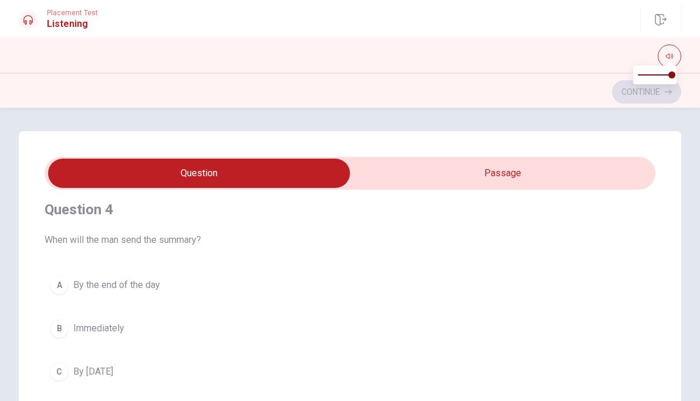
scroll to position [813, 0]
click at [63, 279] on div "A" at bounding box center [59, 282] width 19 height 19
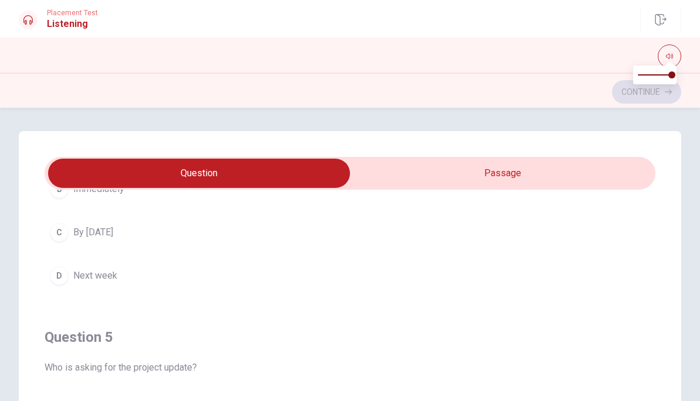
scroll to position [0, 0]
click at [604, 182] on input "checkbox" at bounding box center [199, 173] width 916 height 29
checkbox input "true"
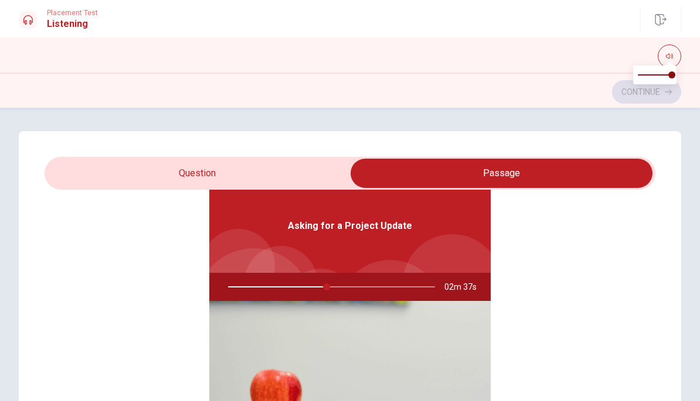
scroll to position [66, 0]
type input "48"
click at [118, 170] on input "checkbox" at bounding box center [501, 173] width 916 height 29
checkbox input "false"
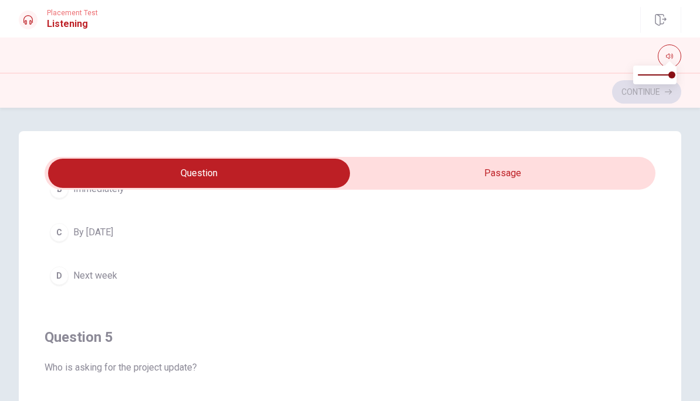
scroll to position [949, 0]
click at [599, 204] on button "B Immediately" at bounding box center [350, 189] width 610 height 29
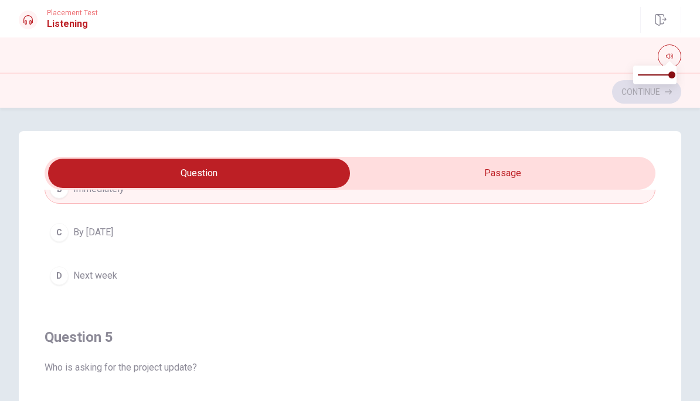
scroll to position [0, 0]
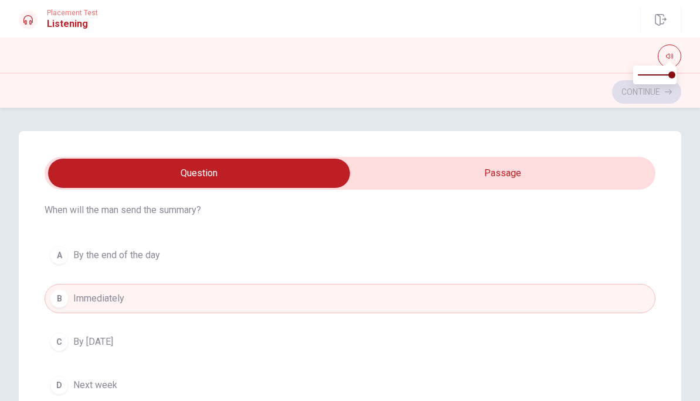
type input "59"
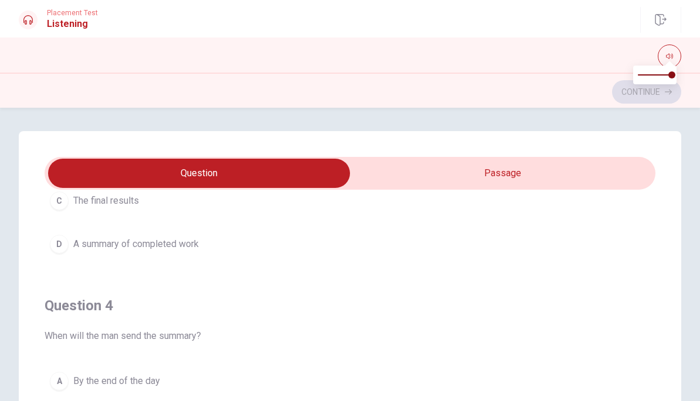
click at [585, 170] on input "checkbox" at bounding box center [199, 173] width 916 height 29
checkbox input "true"
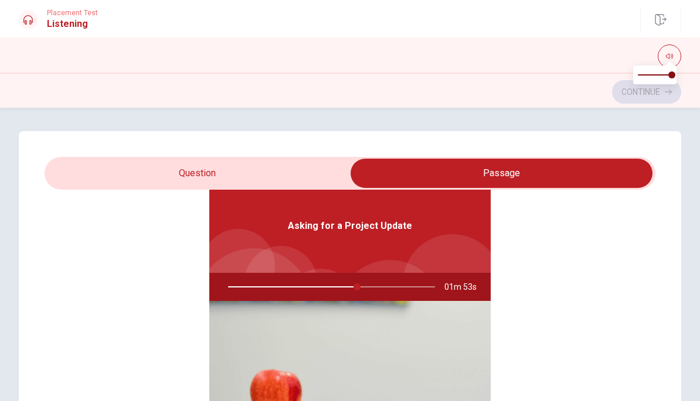
click at [391, 287] on div at bounding box center [329, 287] width 230 height 28
click at [390, 286] on div at bounding box center [329, 287] width 230 height 28
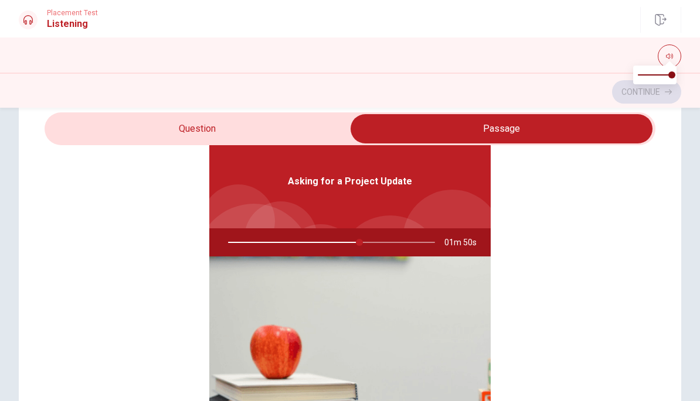
scroll to position [45, 0]
type input "64"
click at [289, 127] on input "checkbox" at bounding box center [501, 128] width 916 height 29
checkbox input "false"
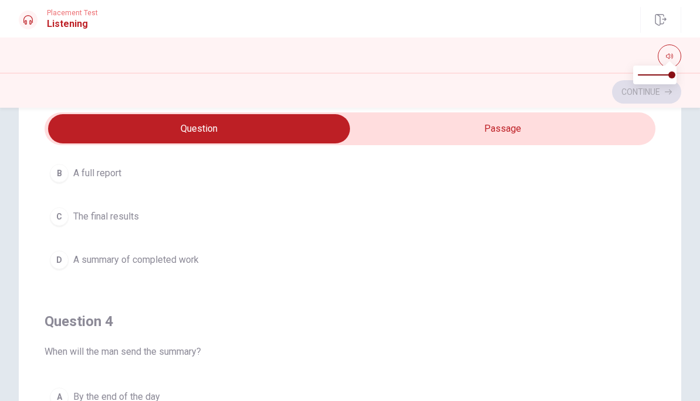
scroll to position [654, 0]
click at [135, 220] on span "The final results" at bounding box center [106, 216] width 66 height 14
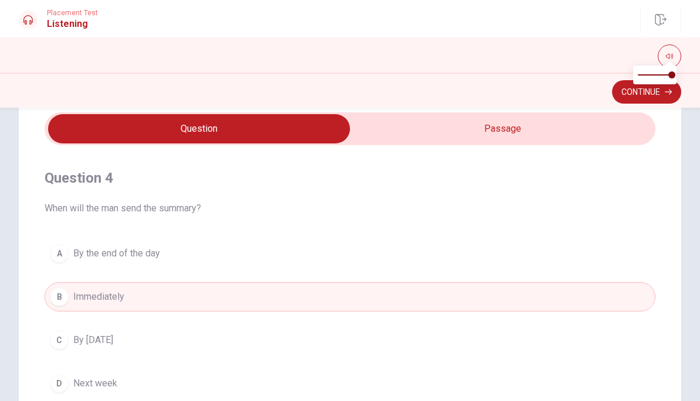
scroll to position [799, 0]
click at [510, 244] on button "A By the end of the day" at bounding box center [350, 251] width 610 height 29
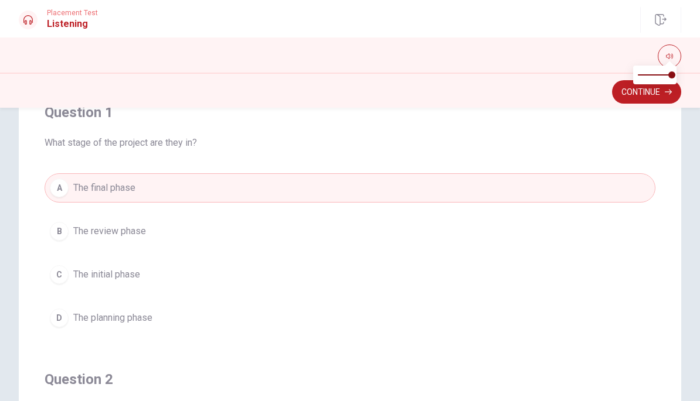
scroll to position [0, 0]
click at [660, 94] on button "Continue" at bounding box center [646, 91] width 69 height 23
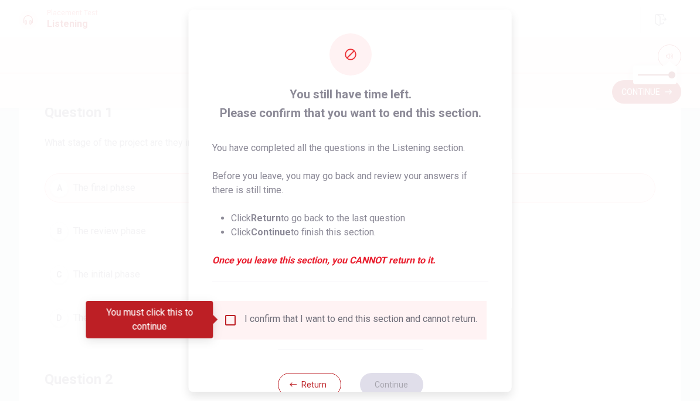
click at [229, 325] on input "You must click this to continue" at bounding box center [230, 320] width 14 height 14
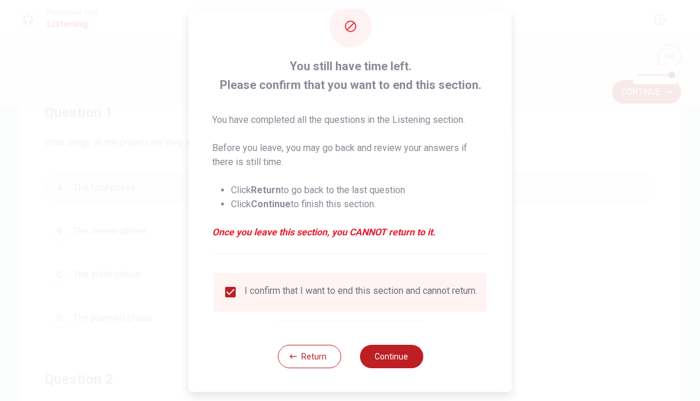
scroll to position [36, 0]
click at [400, 364] on button "Continue" at bounding box center [390, 356] width 63 height 23
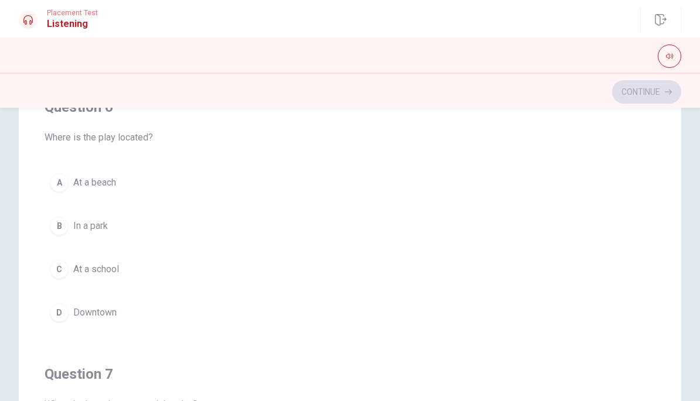
scroll to position [26, 0]
click at [117, 315] on span "Downtown" at bounding box center [94, 310] width 43 height 14
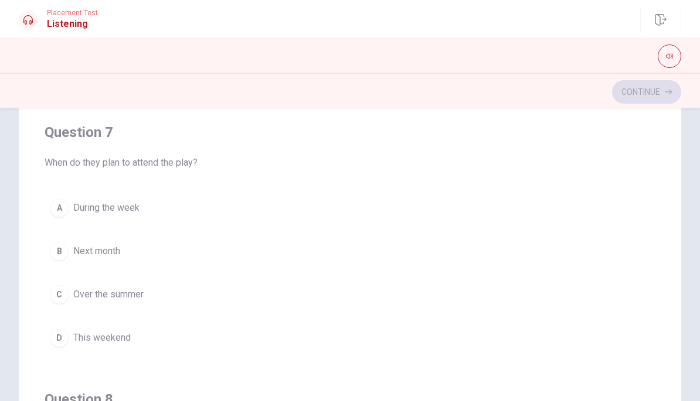
scroll to position [268, 0]
click at [130, 339] on span "This weekend" at bounding box center [101, 336] width 57 height 14
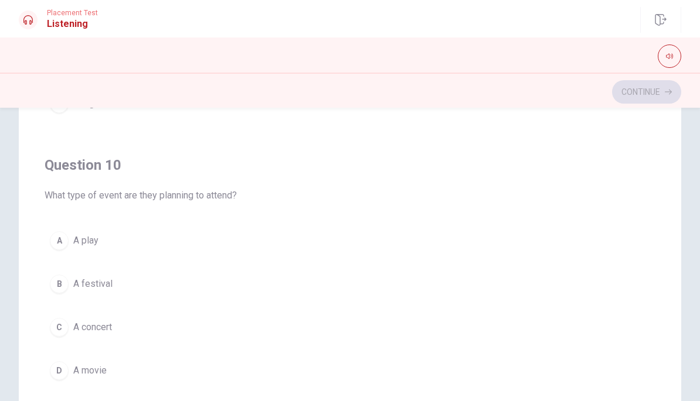
scroll to position [172, 0]
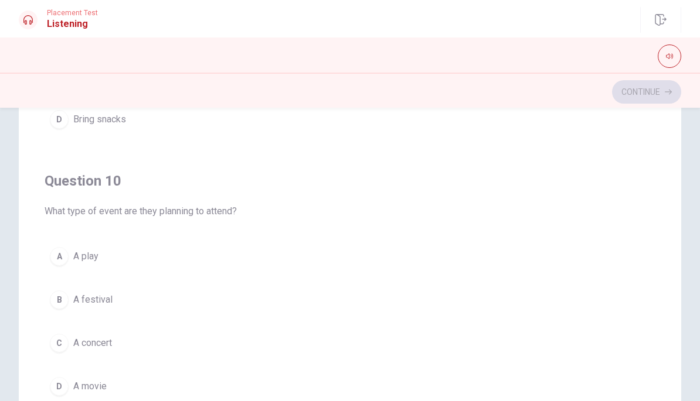
click at [197, 253] on button "A A play" at bounding box center [350, 256] width 610 height 29
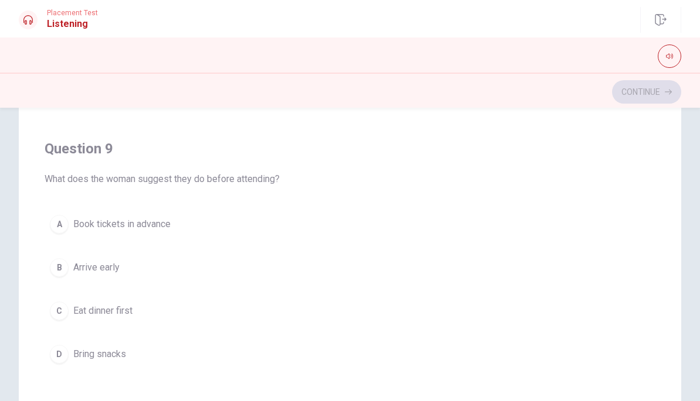
scroll to position [699, 0]
click at [132, 267] on button "B Arrive early" at bounding box center [350, 267] width 610 height 29
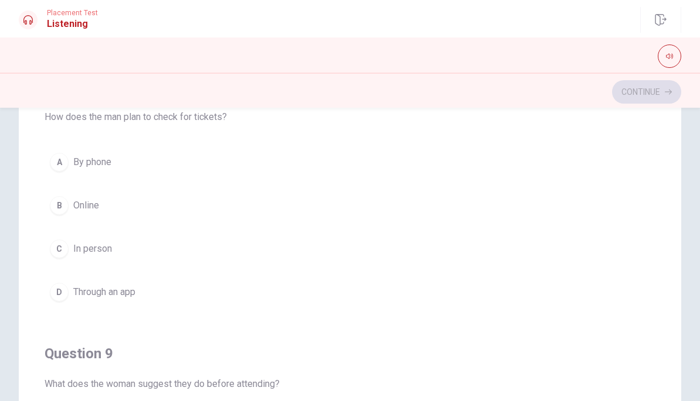
scroll to position [490, 0]
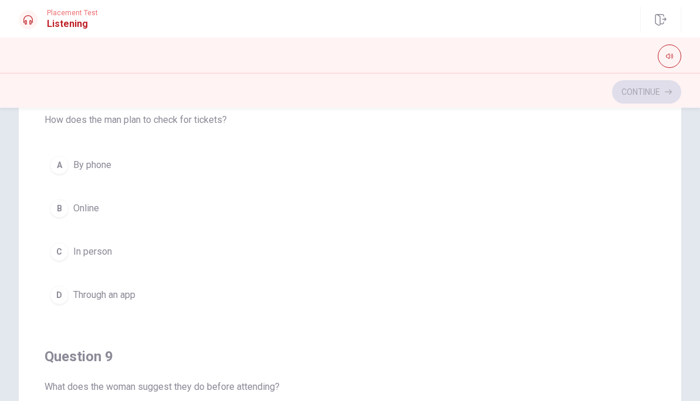
click at [104, 203] on button "B Online" at bounding box center [350, 208] width 610 height 29
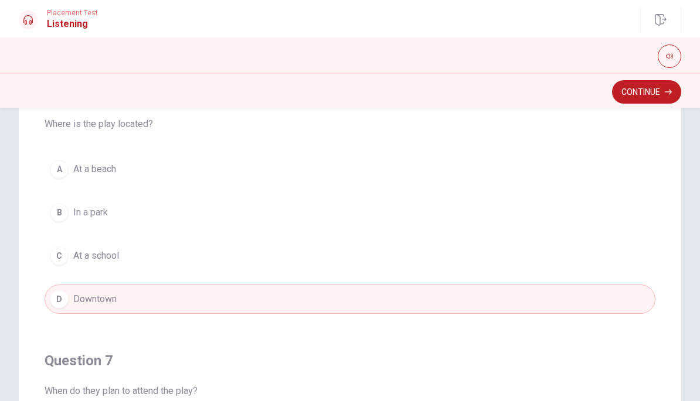
scroll to position [120, 0]
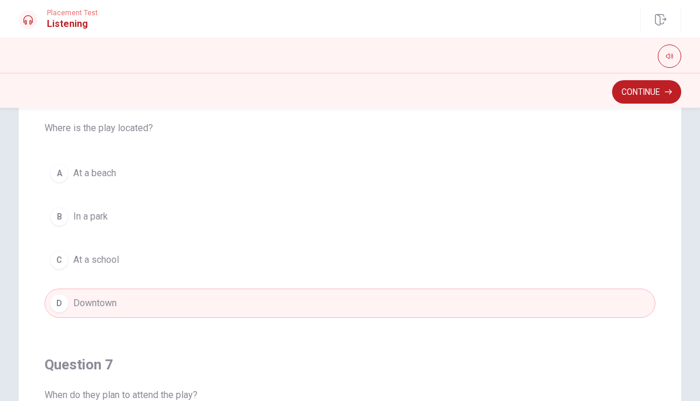
click at [668, 53] on icon "button" at bounding box center [669, 56] width 7 height 7
click at [671, 53] on icon "button" at bounding box center [669, 56] width 7 height 7
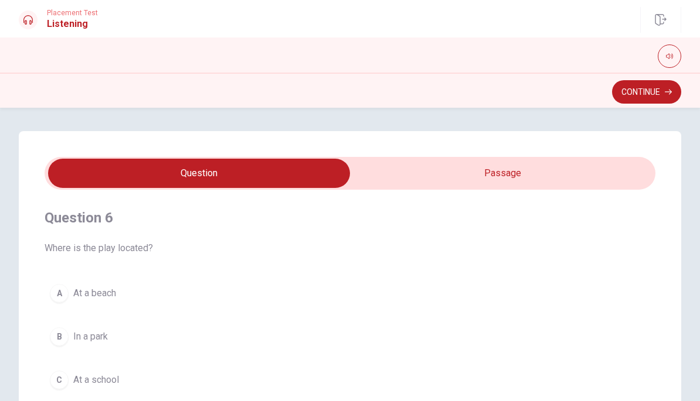
scroll to position [-1, 0]
type input "49"
click at [585, 176] on input "checkbox" at bounding box center [199, 173] width 916 height 29
checkbox input "true"
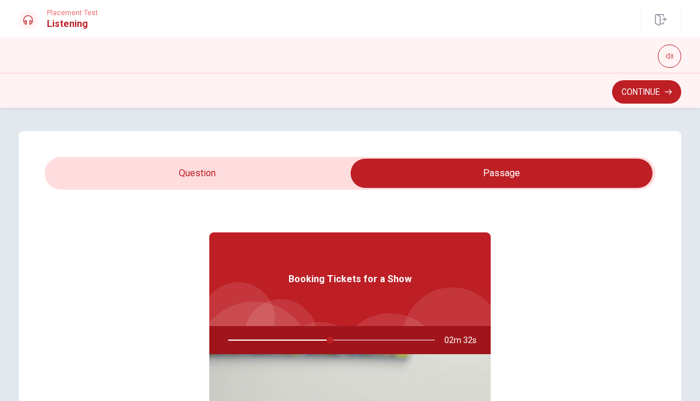
scroll to position [16, 0]
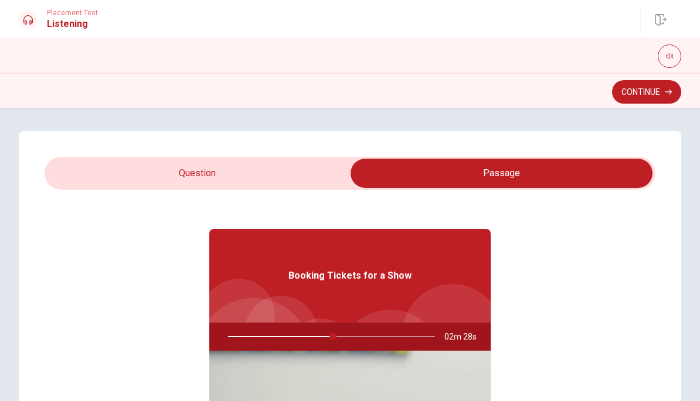
type input "51"
click at [321, 174] on input "checkbox" at bounding box center [501, 173] width 916 height 29
checkbox input "false"
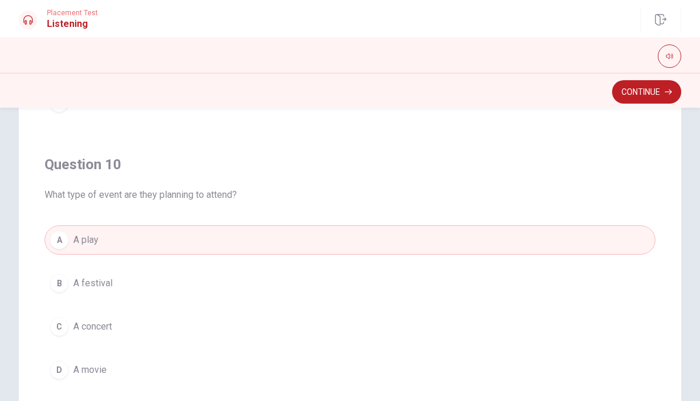
scroll to position [186, 0]
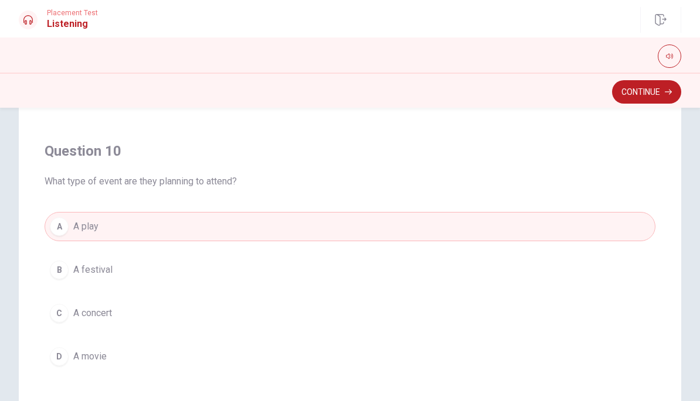
click at [664, 97] on button "Continue" at bounding box center [646, 91] width 69 height 23
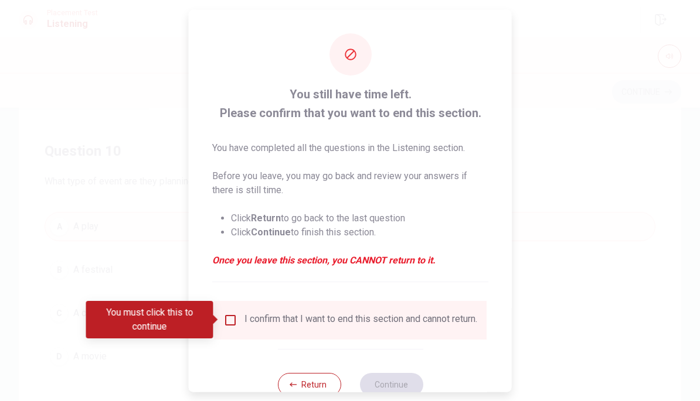
click at [233, 316] on input "You must click this to continue" at bounding box center [230, 320] width 14 height 14
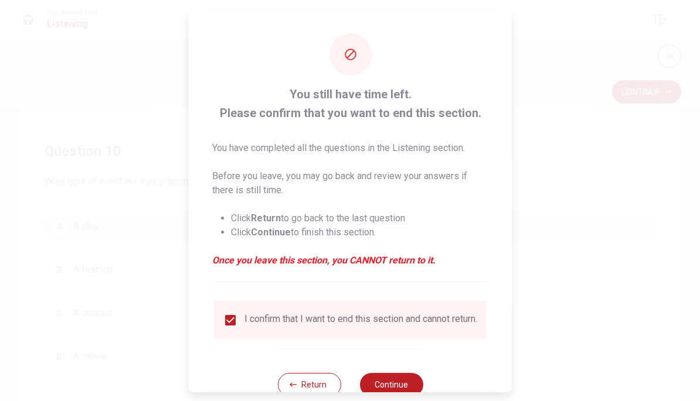
click at [408, 381] on button "Continue" at bounding box center [390, 384] width 63 height 23
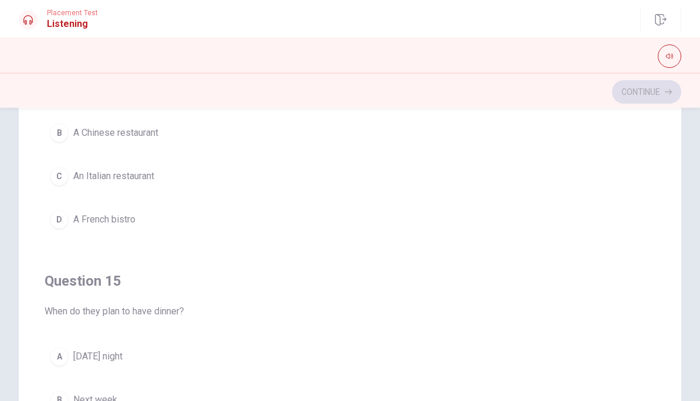
scroll to position [919, 0]
click at [71, 175] on button "C An Italian restaurant" at bounding box center [350, 176] width 610 height 29
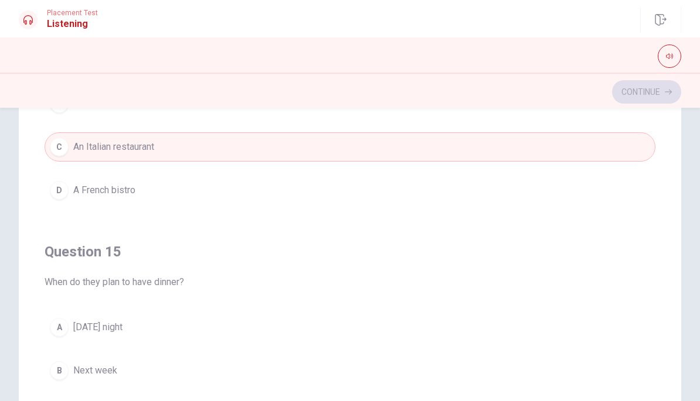
click at [77, 330] on span "[DATE] night" at bounding box center [97, 327] width 49 height 14
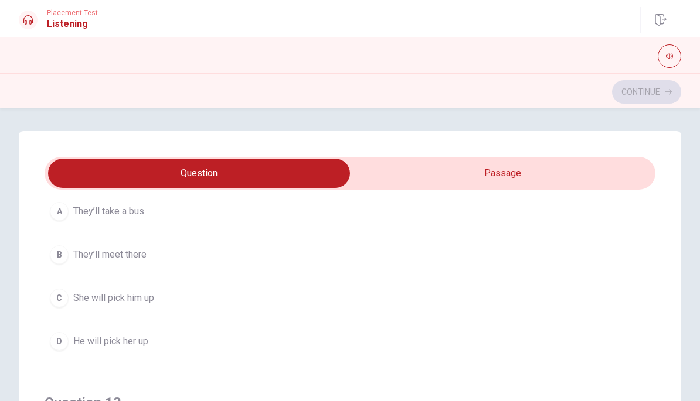
scroll to position [347, 0]
click at [49, 203] on button "A The man" at bounding box center [350, 207] width 610 height 29
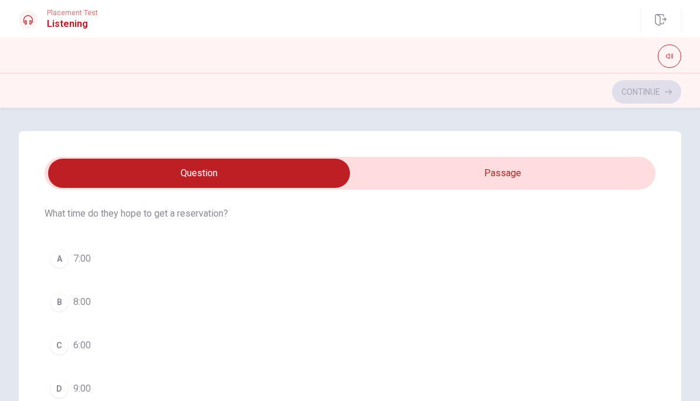
scroll to position [571, 0]
click at [57, 261] on div "A" at bounding box center [59, 257] width 19 height 19
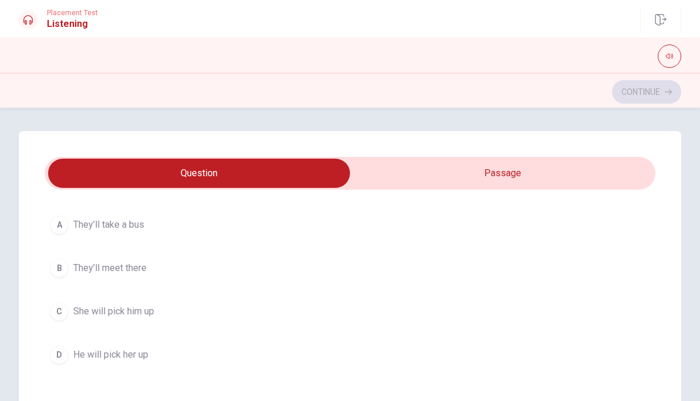
scroll to position [343, 0]
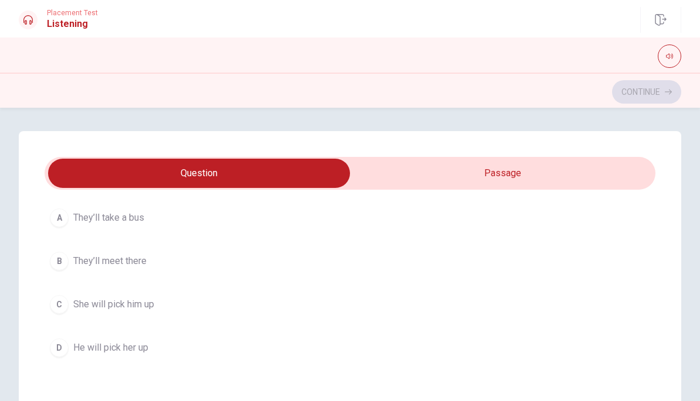
click at [81, 258] on span "They’ll meet there" at bounding box center [109, 261] width 73 height 14
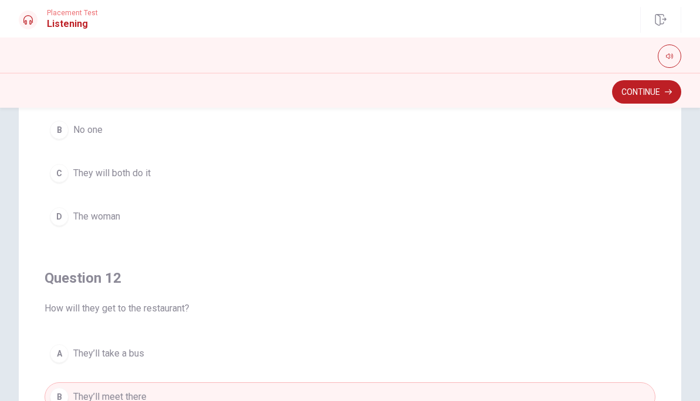
scroll to position [74, 0]
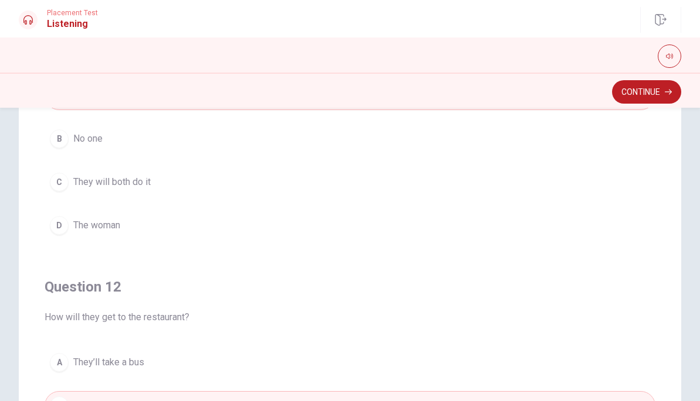
click at [91, 230] on span "The woman" at bounding box center [96, 226] width 47 height 14
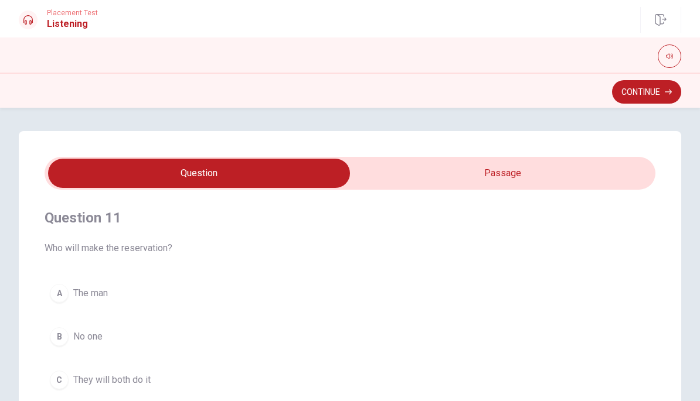
scroll to position [-1, 0]
click at [657, 95] on button "Continue" at bounding box center [646, 91] width 69 height 23
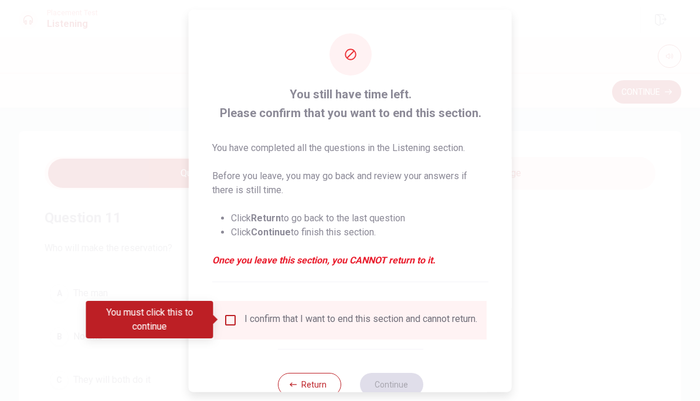
click at [230, 318] on input "You must click this to continue" at bounding box center [230, 320] width 14 height 14
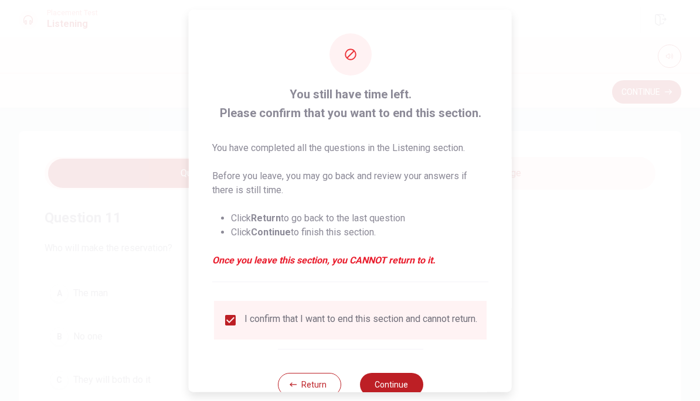
click at [408, 384] on button "Continue" at bounding box center [390, 384] width 63 height 23
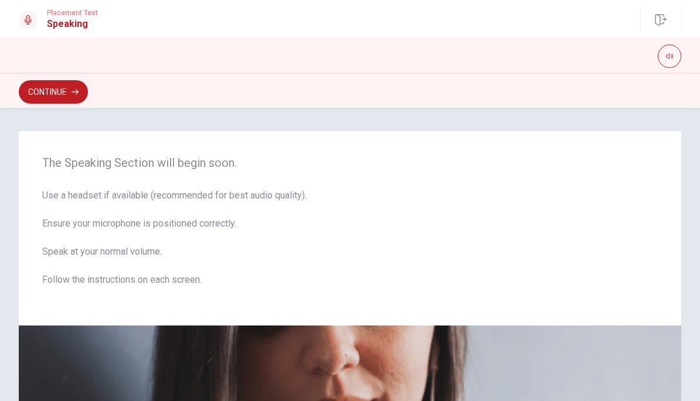
click at [70, 88] on button "Continue" at bounding box center [53, 91] width 69 height 23
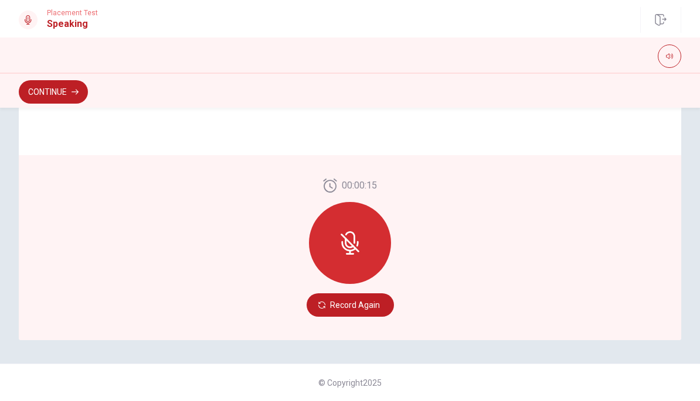
scroll to position [302, 0]
click at [364, 310] on button "Record Again" at bounding box center [349, 305] width 87 height 23
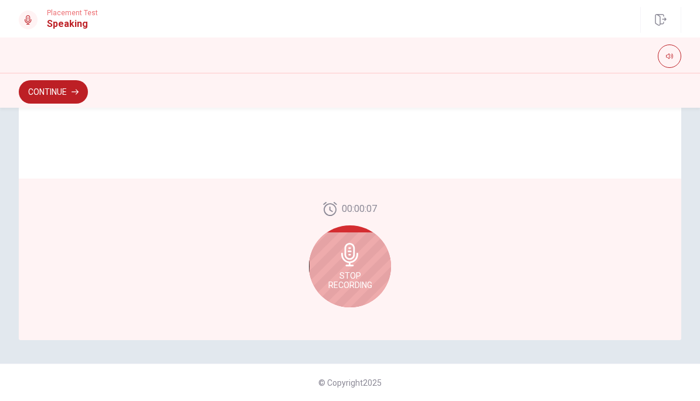
click at [359, 288] on span "Stop Recording" at bounding box center [350, 280] width 44 height 19
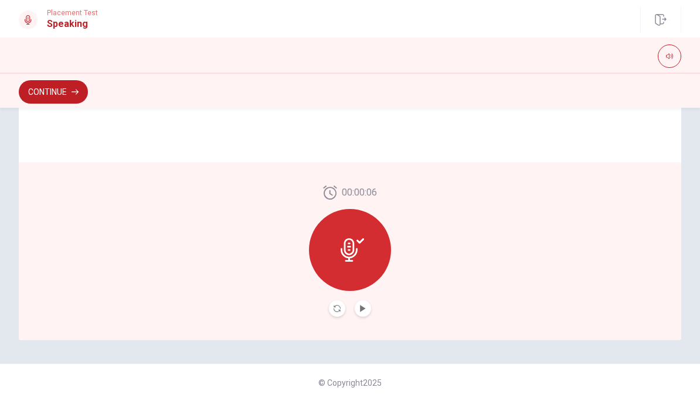
click at [367, 310] on button "Play Audio" at bounding box center [362, 309] width 16 height 16
click at [69, 101] on button "Continue" at bounding box center [53, 91] width 69 height 23
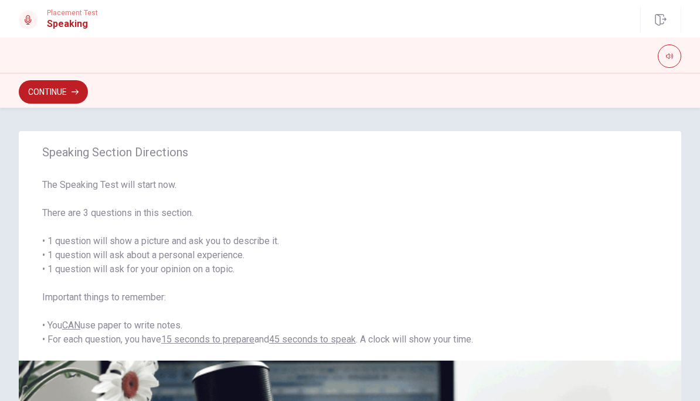
scroll to position [0, 0]
click at [62, 95] on button "Continue" at bounding box center [53, 91] width 69 height 23
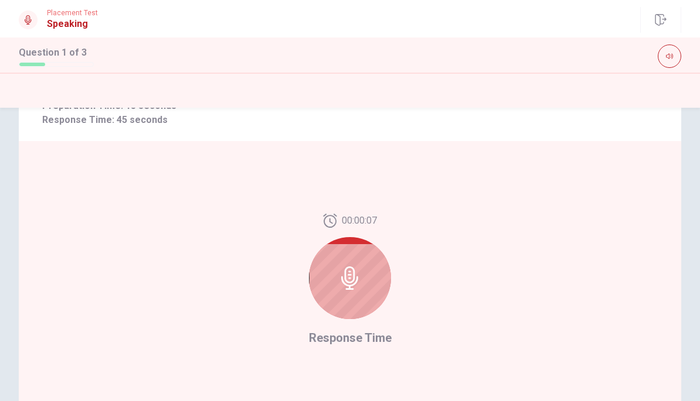
scroll to position [39, 0]
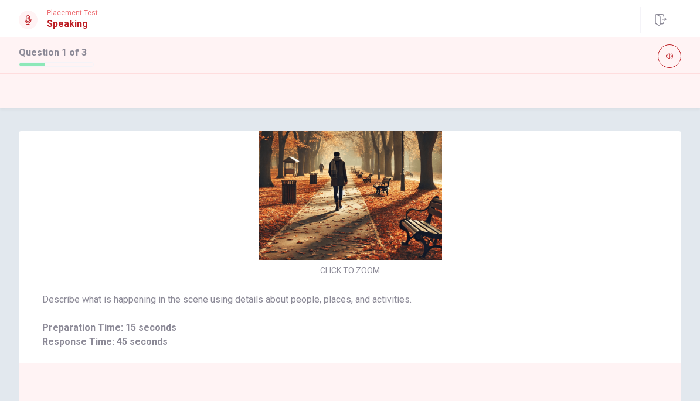
click at [575, 266] on div "CLICK TO ZOOM" at bounding box center [350, 178] width 662 height 202
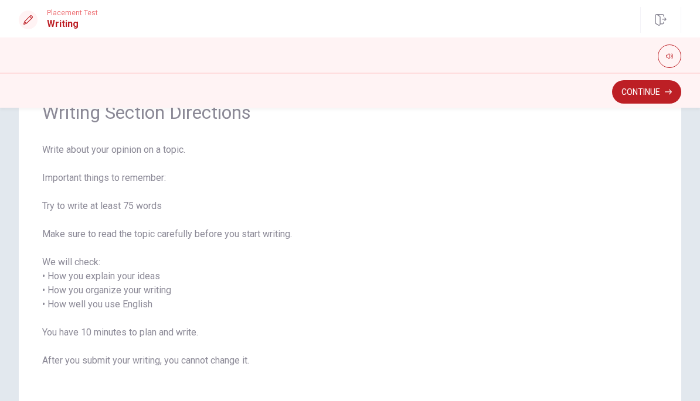
scroll to position [63, 0]
click at [654, 91] on button "Continue" at bounding box center [646, 91] width 69 height 23
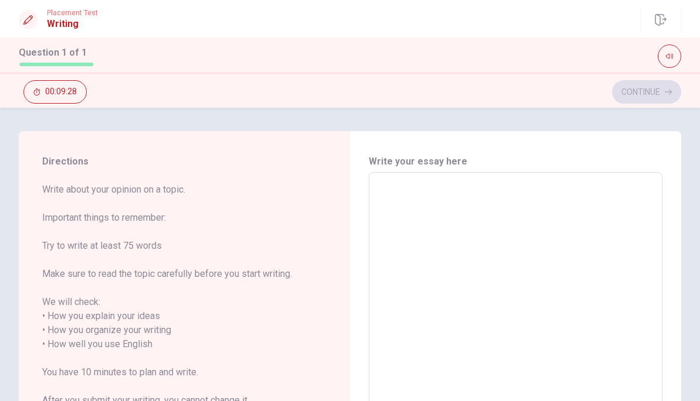
scroll to position [0, 0]
click at [582, 226] on textarea at bounding box center [515, 337] width 277 height 311
type textarea "i"
type textarea "x"
type textarea "i"
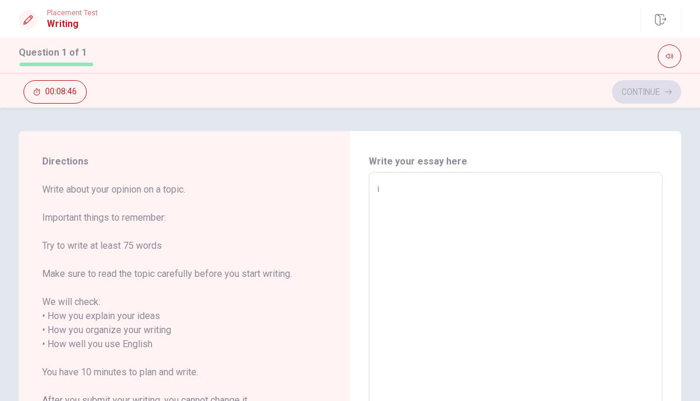
type textarea "x"
type textarea "i"
type textarea "x"
type textarea "I"
type textarea "x"
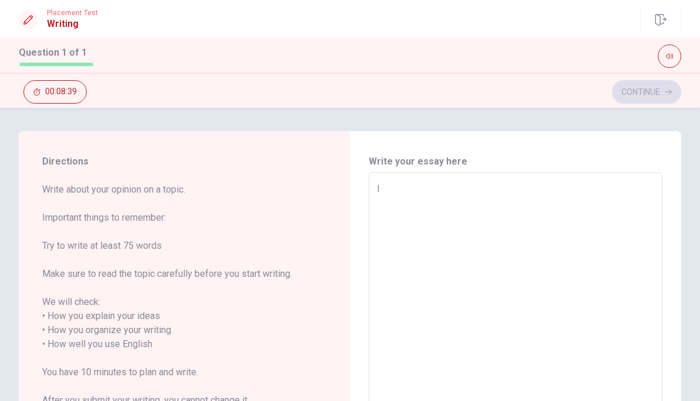
type textarea "I"
type textarea "x"
type textarea "I r"
type textarea "x"
type textarea "I re"
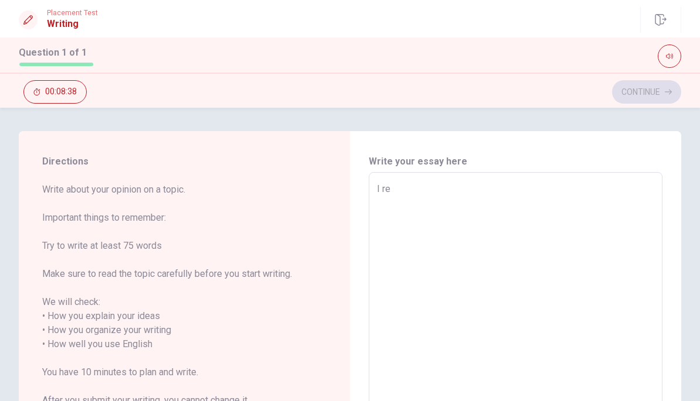
type textarea "x"
type textarea "I rem"
type textarea "x"
type textarea "I rema"
type textarea "x"
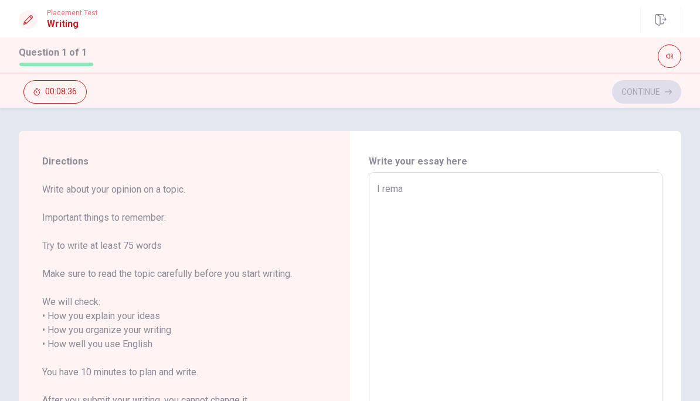
type textarea "I rem"
type textarea "x"
type textarea "I reme"
type textarea "x"
type textarea "I remem"
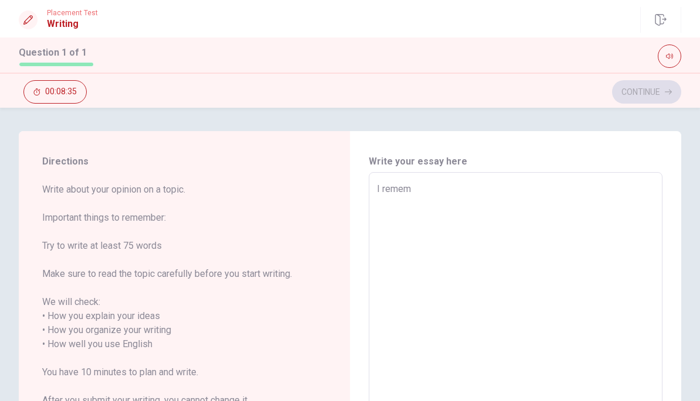
type textarea "x"
type textarea "I rememb"
type textarea "x"
type textarea "I remembe"
type textarea "x"
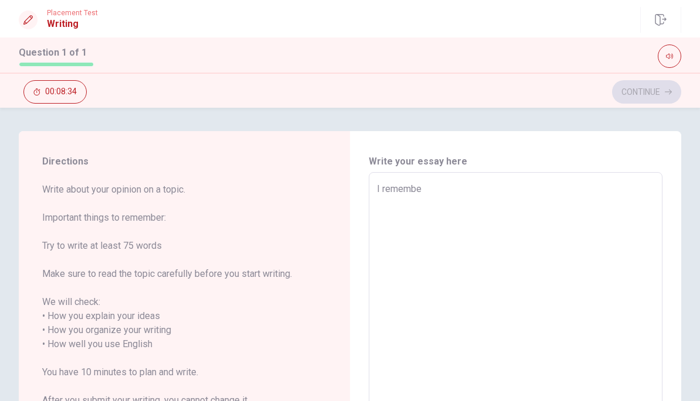
type textarea "I remember"
type textarea "x"
type textarea "I remember"
type textarea "x"
type textarea "I remember m"
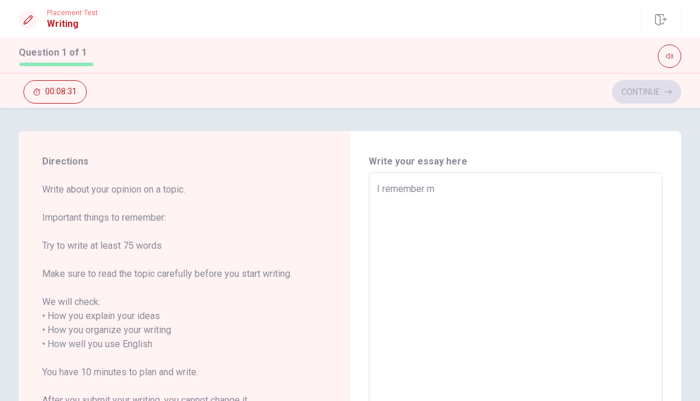
type textarea "x"
type textarea "I remember mo"
type textarea "x"
type textarea "I remember [PERSON_NAME]"
type textarea "x"
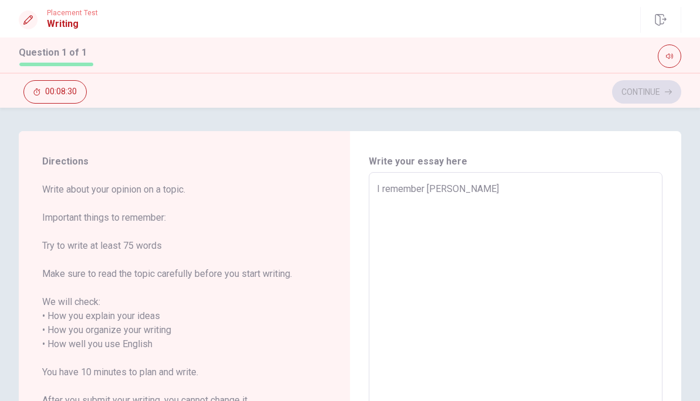
type textarea "I remember most"
type textarea "x"
type textarea "I remember most"
type textarea "x"
type textarea "I remember most t"
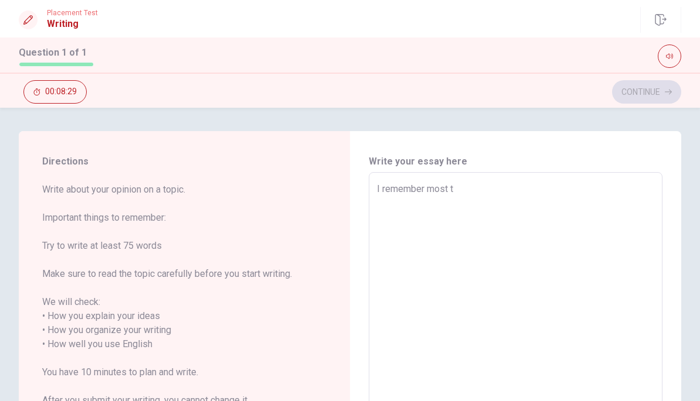
type textarea "x"
type textarea "I remember most th"
type textarea "x"
type textarea "I remember most the"
type textarea "x"
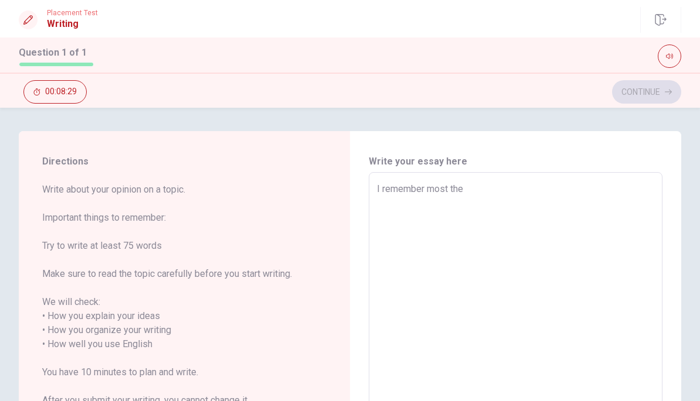
type textarea "I remember most the"
type textarea "x"
type textarea "I remember most the p"
type textarea "x"
type textarea "I remember most the pl"
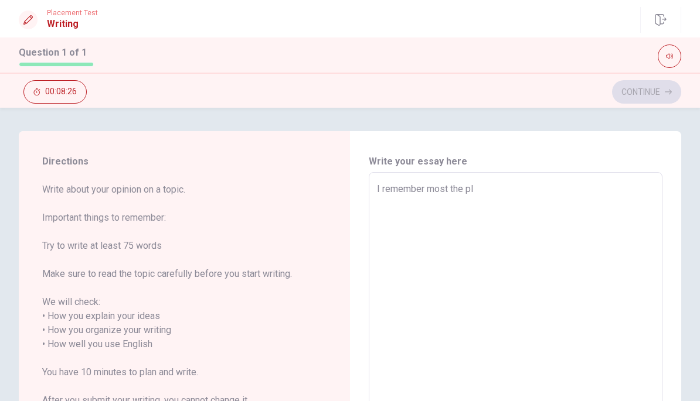
type textarea "x"
type textarea "I remember most the pla"
type textarea "x"
type textarea "I remember most the plac"
type textarea "x"
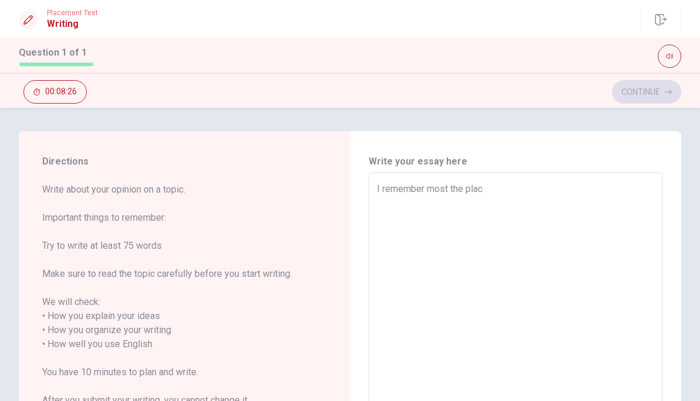
type textarea "I remember most the place"
type textarea "x"
type textarea "I remember most the place"
type textarea "x"
type textarea "I remember most the place i"
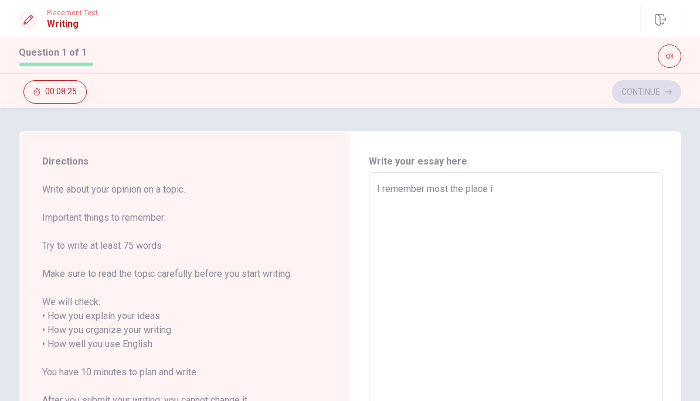
type textarea "x"
type textarea "I remember most the place is"
type textarea "x"
type textarea "I remember most the place is"
type textarea "x"
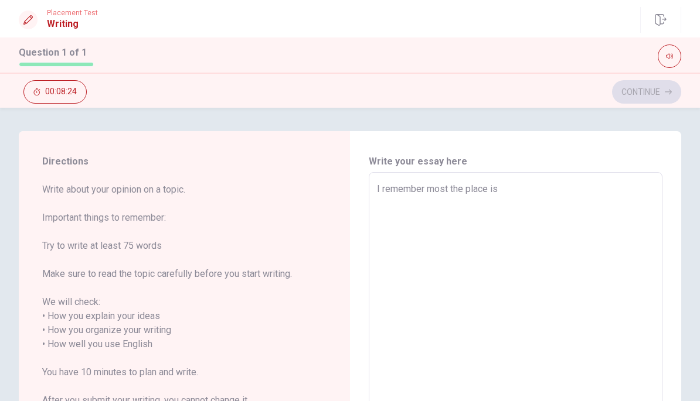
type textarea "I remember most the place is h"
type textarea "x"
type textarea "I remember most the place is ho"
type textarea "x"
type textarea "I remember most the place is hom"
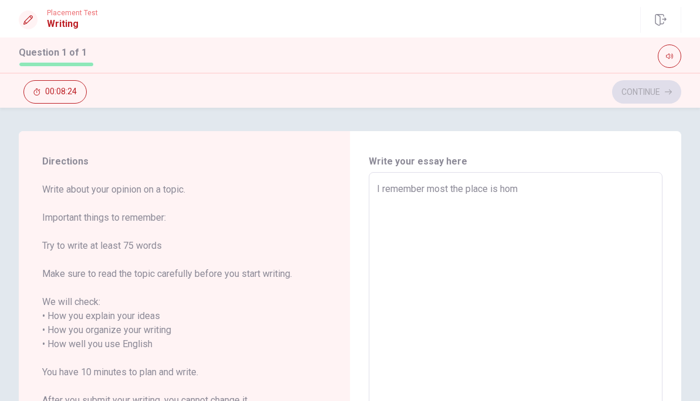
type textarea "x"
type textarea "I remember most the place is home"
type textarea "x"
type textarea "I remember most the place is homet"
type textarea "x"
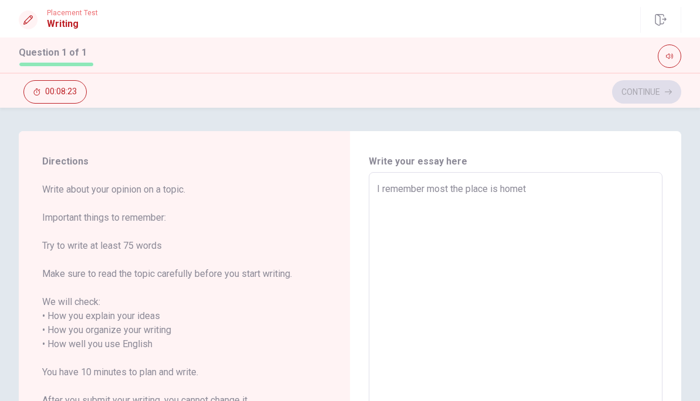
type textarea "I remember most the place is hometo"
type textarea "x"
type textarea "I remember most the place is hometow"
type textarea "x"
type textarea "I remember most the place is hometown"
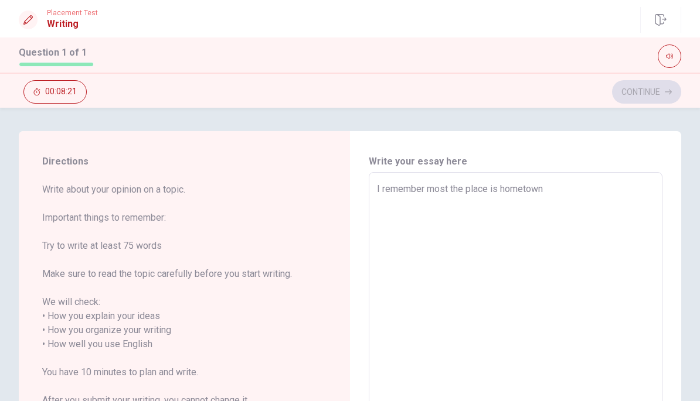
type textarea "x"
type textarea "I remember most the place is hometown`"
type textarea "x"
type textarea "I remember most the place is hometown"
type textarea "x"
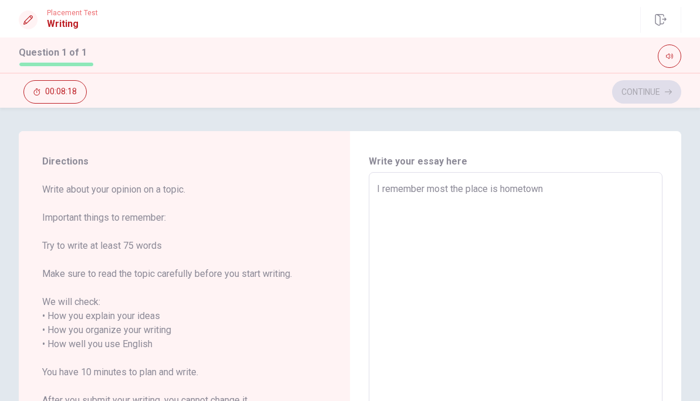
type textarea "I remember most the place is hometown,"
type textarea "x"
type textarea "I remember most the place is hometown,a"
type textarea "x"
type textarea "I remember most the place is hometown,"
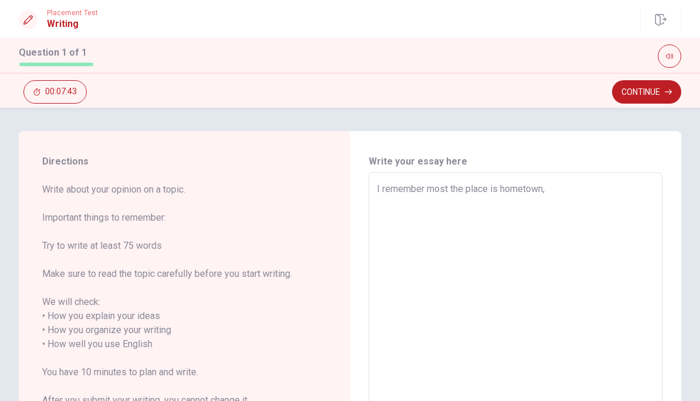
type textarea "x"
type textarea "I remember most the place is hometown,"
type textarea "x"
type textarea "I remember most the place is hometown,"
click at [13, 336] on div "Directions Write about your opinion on a topic. Important things to remember: T…" at bounding box center [350, 338] width 700 height 414
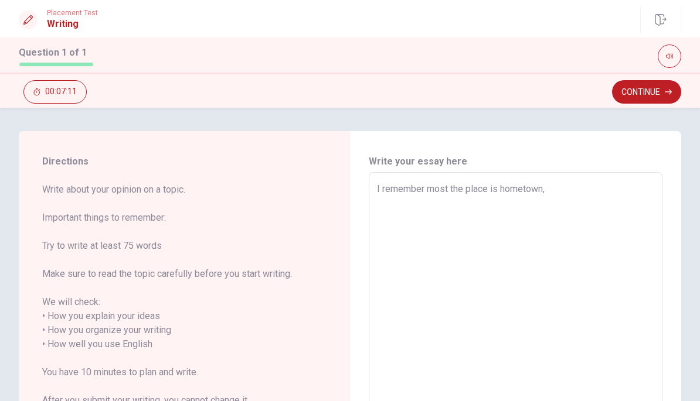
click at [600, 185] on textarea "I remember most the place is hometown," at bounding box center [515, 337] width 277 height 311
type textarea "x"
type textarea "I remember most the place is hometown, a"
type textarea "x"
type textarea "I remember most the place is hometown, al"
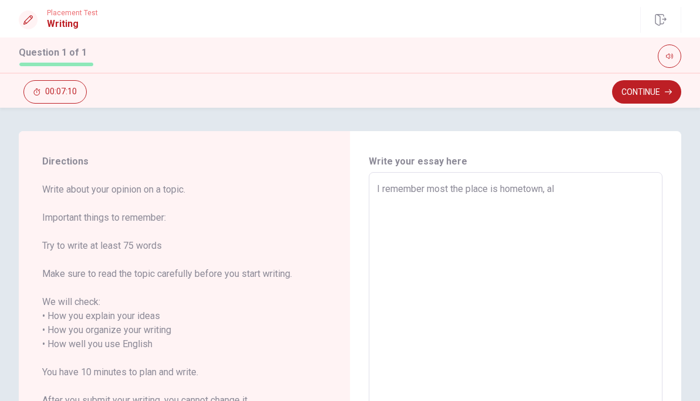
type textarea "x"
type textarea "I remember most the place is hometown, alo"
type textarea "x"
type textarea "I remember most the place is hometown, alou"
type textarea "x"
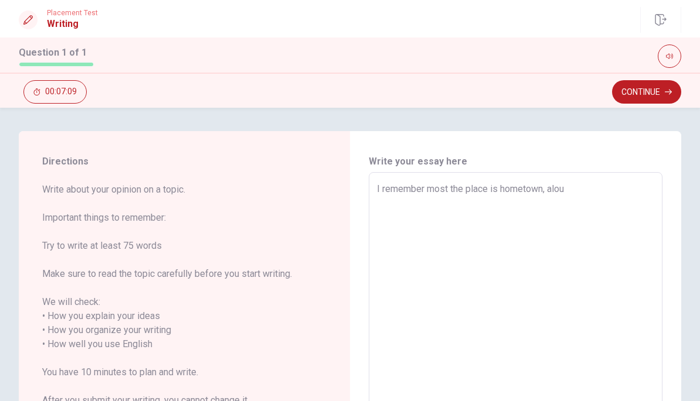
type textarea "I remember most the place is hometown, alo"
type textarea "x"
type textarea "I remember most the place is hometown, al"
type textarea "x"
type textarea "I remember most the place is hometown, alt"
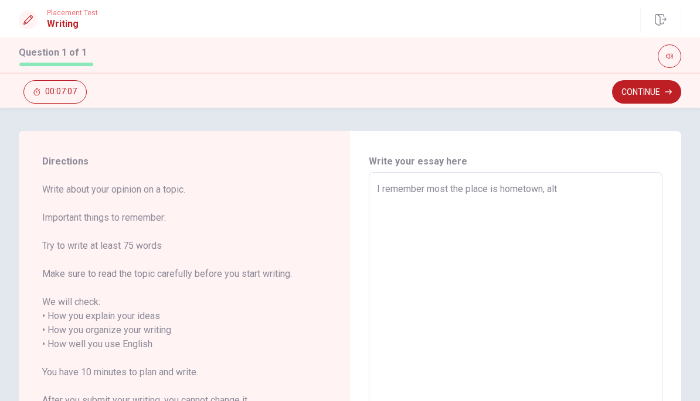
type textarea "x"
type textarea "I remember most the place is hometown, alth"
type textarea "x"
type textarea "I remember most the place is hometown, altho"
type textarea "x"
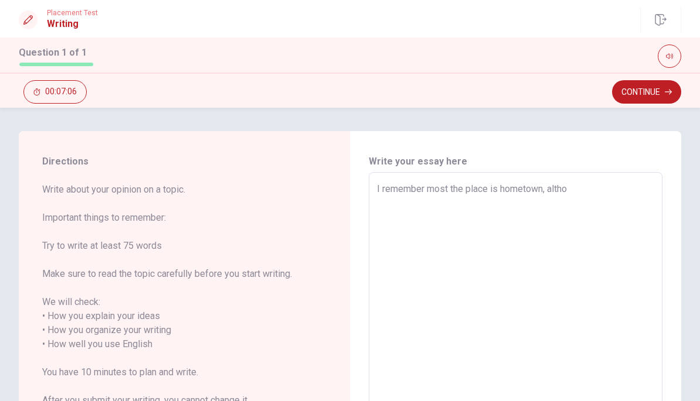
type textarea "I remember most the place is hometown, [GEOGRAPHIC_DATA]"
type textarea "x"
type textarea "I remember most the place is hometown, [GEOGRAPHIC_DATA]"
type textarea "x"
type textarea "I remember most the place is hometown, although"
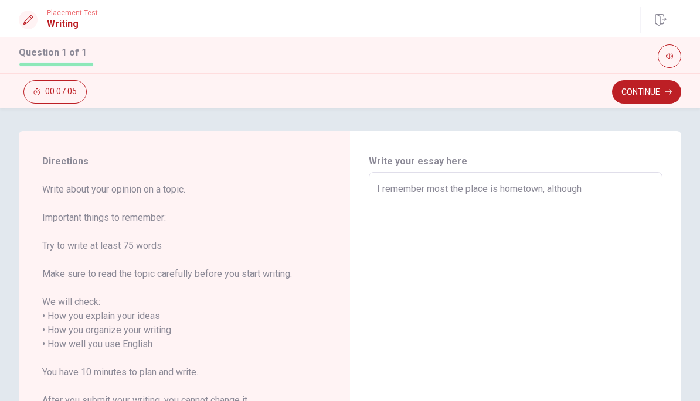
type textarea "x"
type textarea "I remember most the place is hometown, althoughi"
type textarea "x"
type textarea "I remember most the place is hometown, althoughi"
type textarea "x"
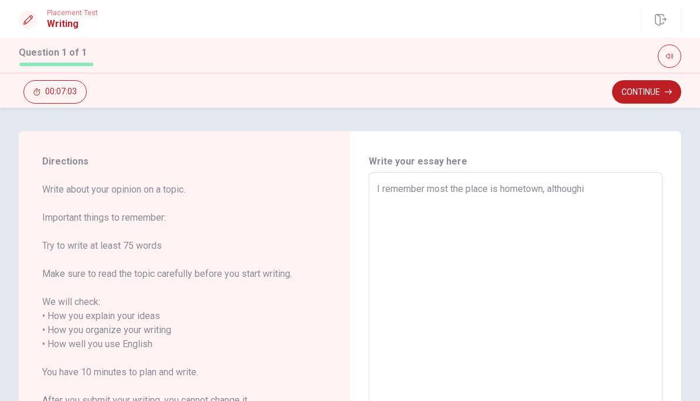
type textarea "I remember most the place is hometown, althoughi"
type textarea "x"
type textarea "I remember most the place is hometown, although"
type textarea "x"
type textarea "I remember most the place is hometown, although"
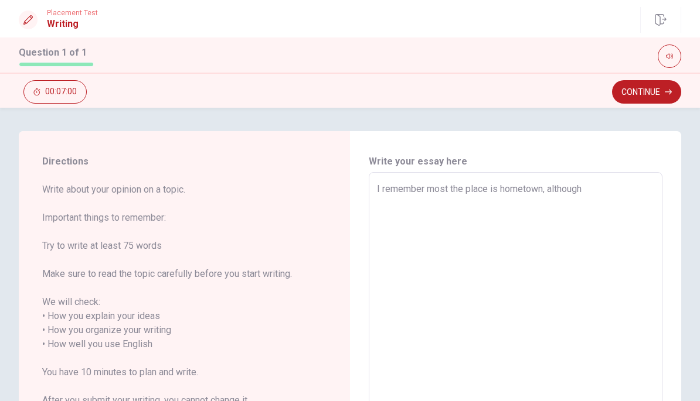
type textarea "x"
type textarea "I remember most the place is hometown, although i"
type textarea "x"
type textarea "I remember most the place is hometown, although i"
type textarea "x"
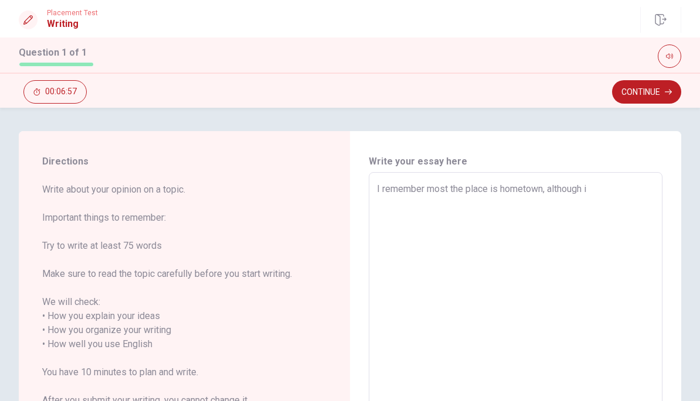
type textarea "I remember most the place is hometown, although i h"
type textarea "x"
type textarea "I remember most the place is hometown, although i ha"
type textarea "x"
type textarea "I remember most the place is hometown, although i hav"
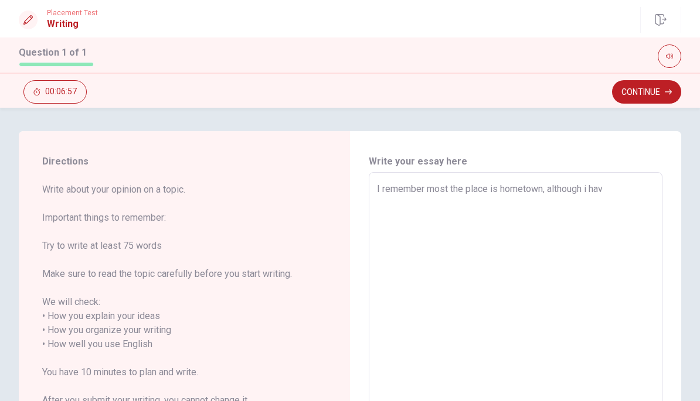
type textarea "x"
type textarea "I remember most the place is hometown, although i have"
type textarea "x"
type textarea "I remember most the place is hometown, although i have"
type textarea "x"
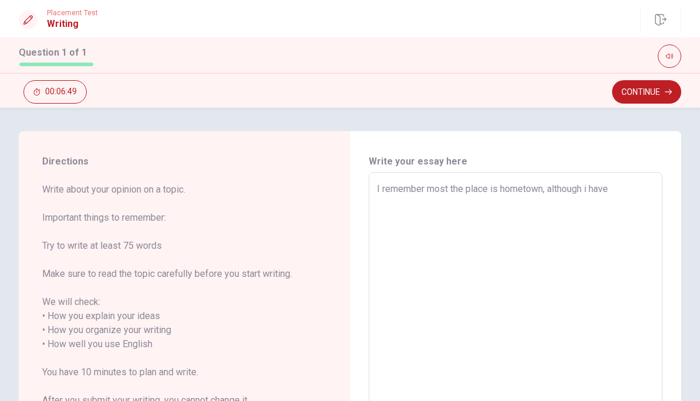
type textarea "I remember most the place is hometown, although i have n"
type textarea "x"
type textarea "I remember most the place is hometown, although i have no"
type textarea "x"
type textarea "I remember most the place is hometown, although i have not"
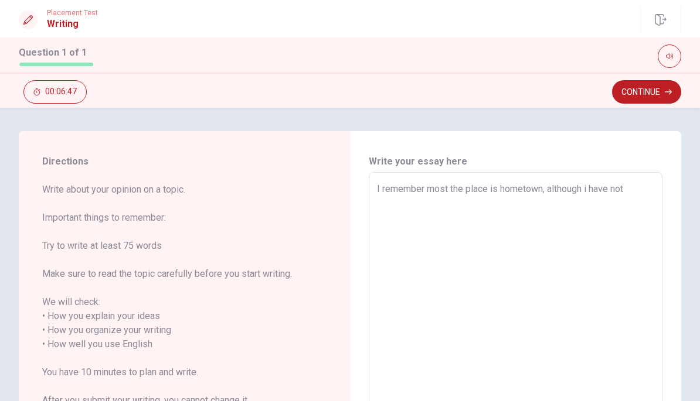
type textarea "x"
type textarea "I remember most the place is hometown, although i have no"
type textarea "x"
type textarea "I remember most the place is hometown, although i have n"
type textarea "x"
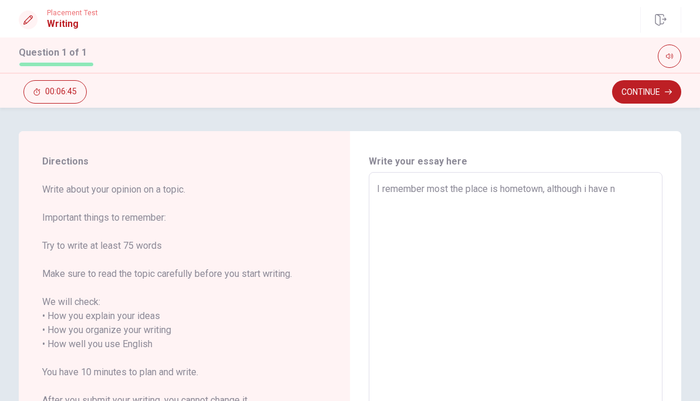
type textarea "I remember most the place is hometown, although i have"
type textarea "x"
type textarea "I remember most the place is hometown, although i have"
type textarea "x"
type textarea "I remember most the place is hometown, although i have"
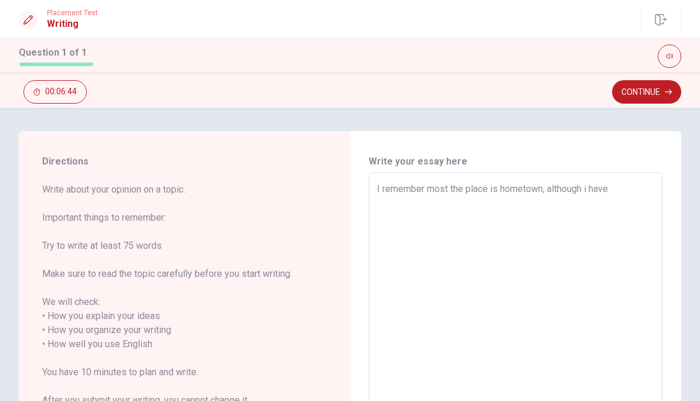
type textarea "x"
type textarea "I remember most the place is hometown, although i have n"
type textarea "x"
type textarea "I remember most the place is hometown, although i have no"
type textarea "x"
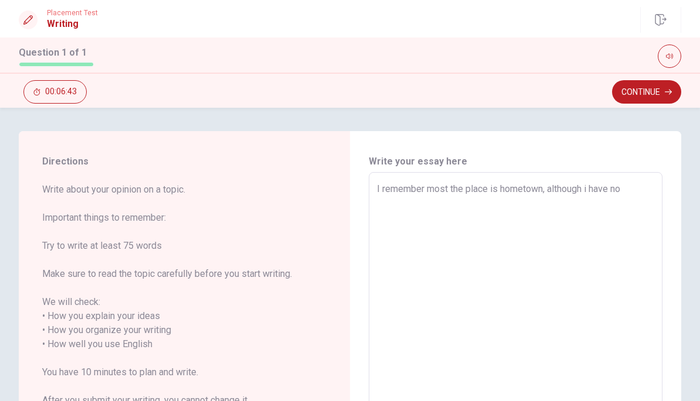
type textarea "I remember most the place is hometown, although i have not"
type textarea "x"
type textarea "I remember most the place is hometown, although i have notg"
type textarea "x"
type textarea "I remember most the place is hometown, although i have not"
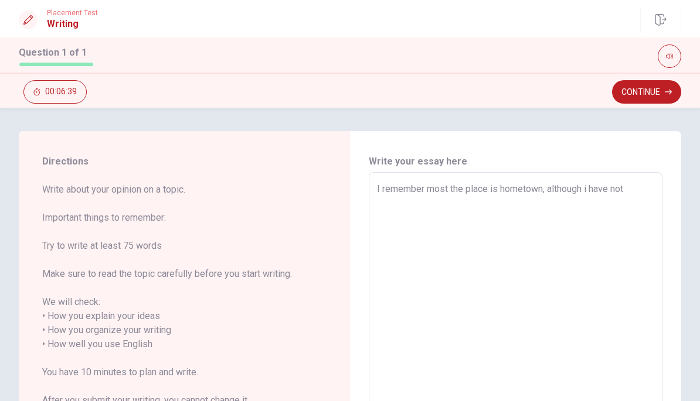
type textarea "x"
type textarea "I remember most the place is hometown, although i have not"
type textarea "x"
type textarea "I remember most the place is hometown, although i have not b"
type textarea "x"
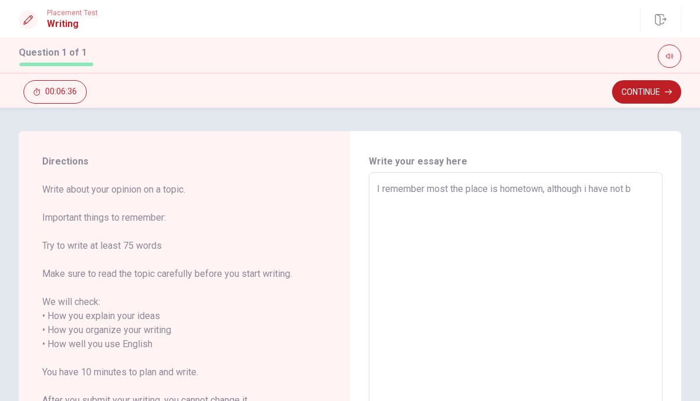
type textarea "I remember most the place is hometown, although i have not be"
type textarea "x"
type textarea "I remember most the place is hometown, although i have not bee"
type textarea "x"
type textarea "I remember most the place is hometown, although i have not been"
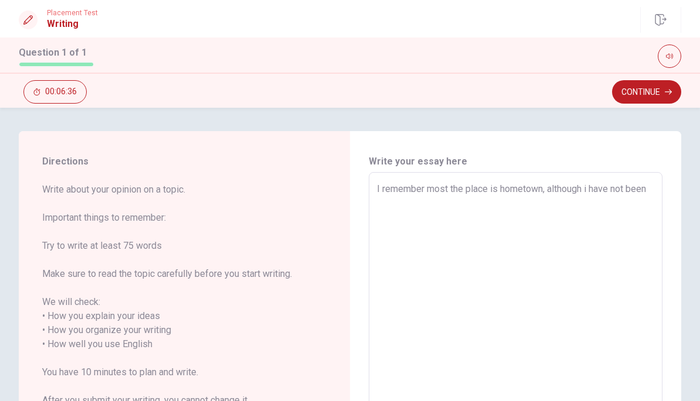
type textarea "x"
click at [423, 203] on textarea "I remember most the place is hometown, although i have not been home long tine" at bounding box center [515, 337] width 277 height 311
click at [511, 212] on textarea "I remember most the place is hometown, although i have not been home the long t…" at bounding box center [515, 337] width 277 height 311
